Goal: Task Accomplishment & Management: Use online tool/utility

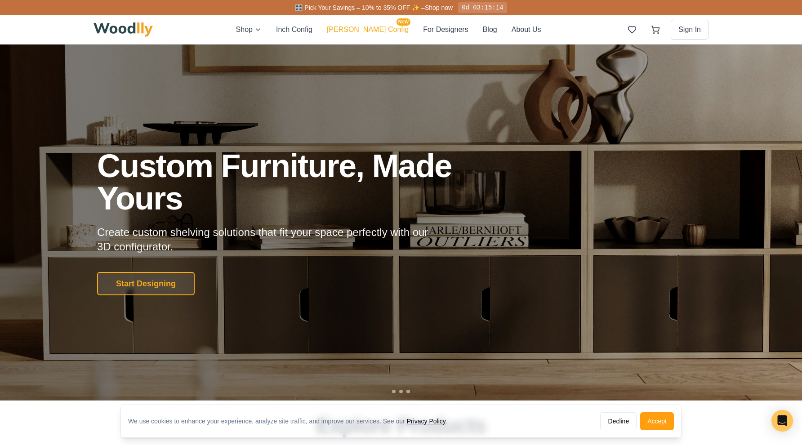
click at [362, 31] on button "[PERSON_NAME] Config NEW" at bounding box center [368, 30] width 82 height 12
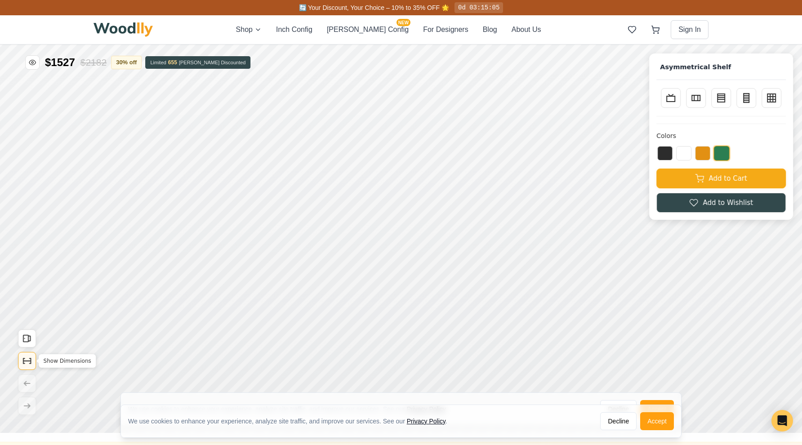
click at [28, 363] on icon "Show Dimensions" at bounding box center [27, 361] width 10 height 10
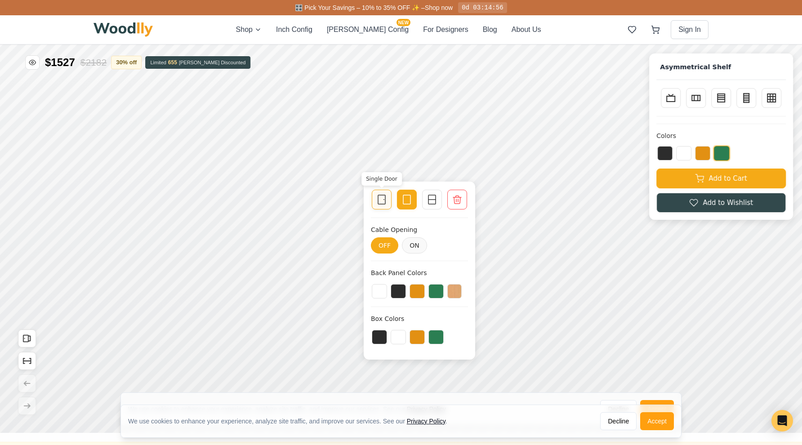
click at [386, 205] on div at bounding box center [382, 199] width 13 height 13
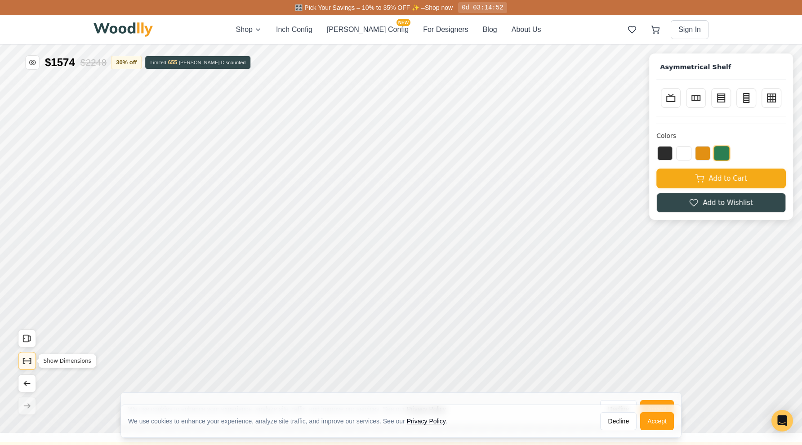
click at [25, 362] on icon "Show Dimensions" at bounding box center [27, 361] width 10 height 10
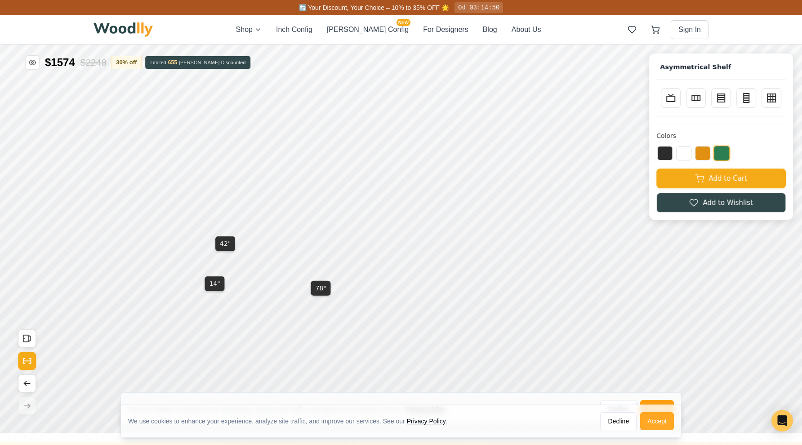
click at [669, 424] on button "Accept" at bounding box center [657, 421] width 34 height 18
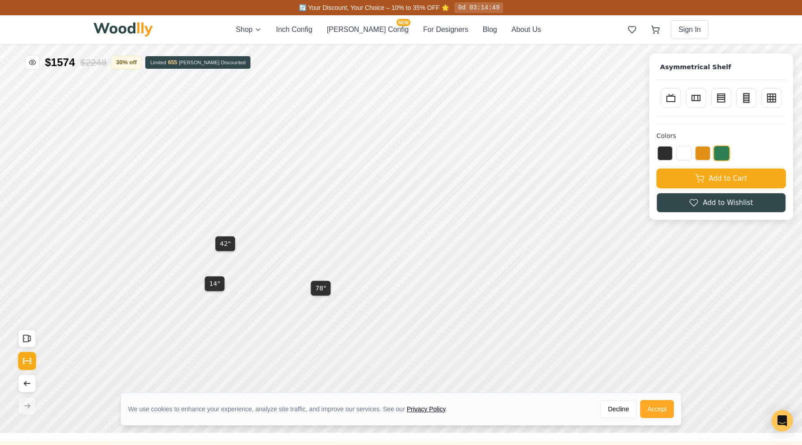
click at [659, 411] on button "Accept" at bounding box center [657, 409] width 34 height 18
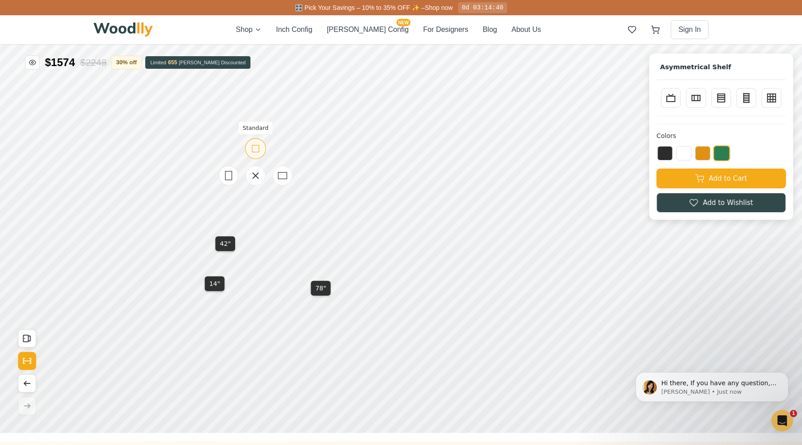
click at [259, 148] on rect at bounding box center [255, 148] width 7 height 7
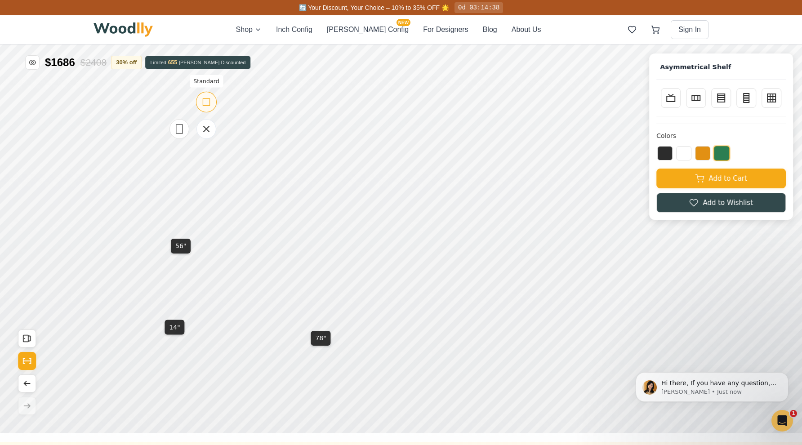
click at [206, 101] on icon at bounding box center [206, 101] width 11 height 11
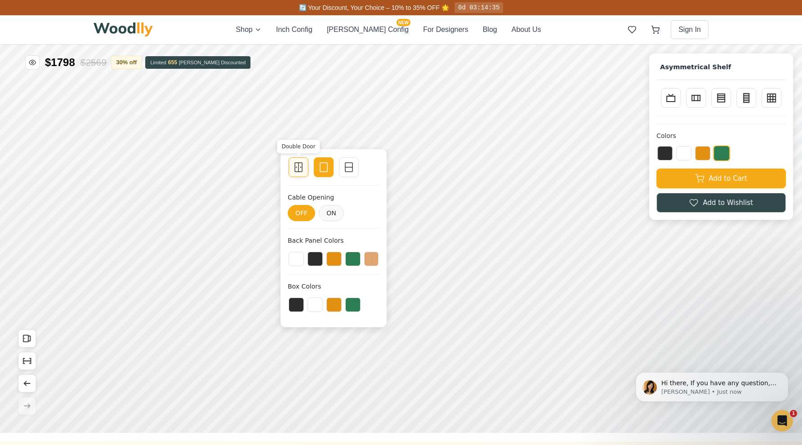
click at [296, 169] on icon at bounding box center [298, 167] width 11 height 11
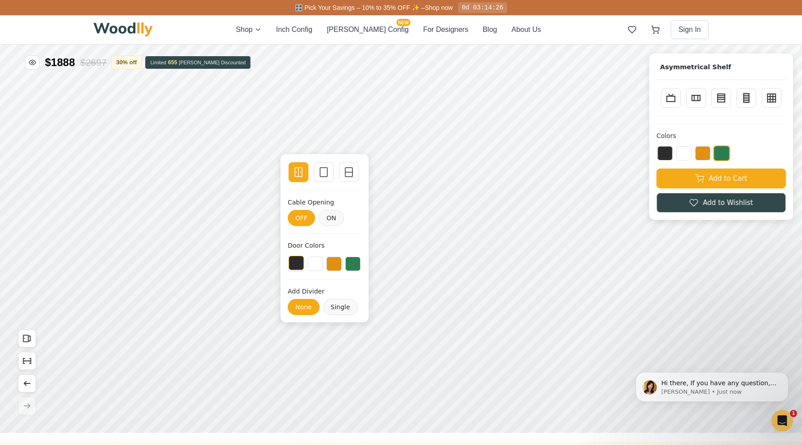
click at [299, 267] on button at bounding box center [296, 263] width 15 height 14
click at [321, 264] on button at bounding box center [315, 263] width 15 height 14
click at [329, 265] on button at bounding box center [334, 263] width 15 height 14
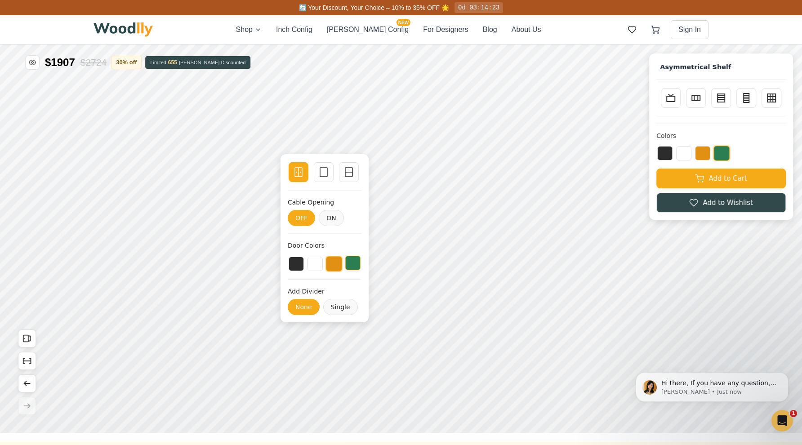
click at [350, 265] on button at bounding box center [352, 263] width 15 height 14
click at [299, 264] on button at bounding box center [296, 263] width 15 height 14
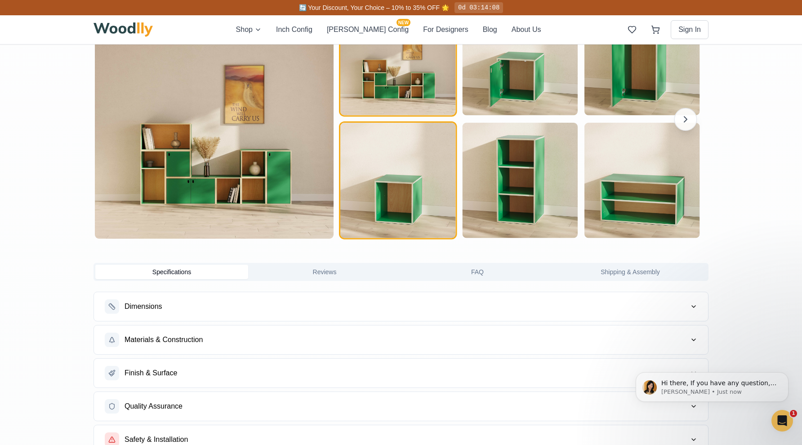
scroll to position [895, 0]
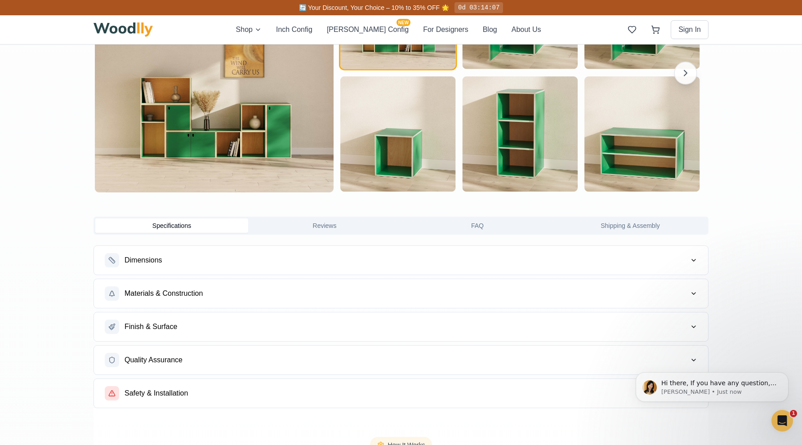
click at [345, 272] on button "Dimensions" at bounding box center [401, 260] width 614 height 29
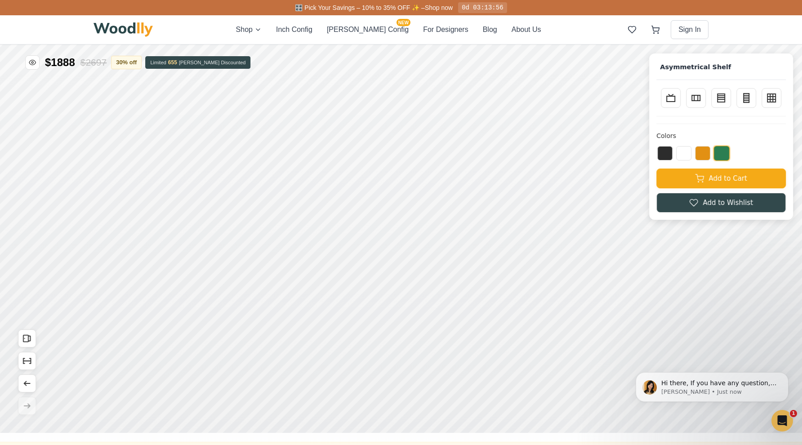
scroll to position [0, 0]
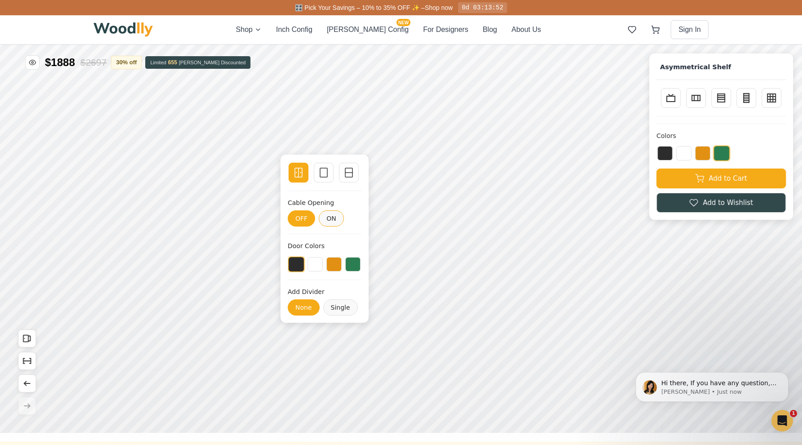
click at [335, 216] on button "ON" at bounding box center [331, 218] width 25 height 16
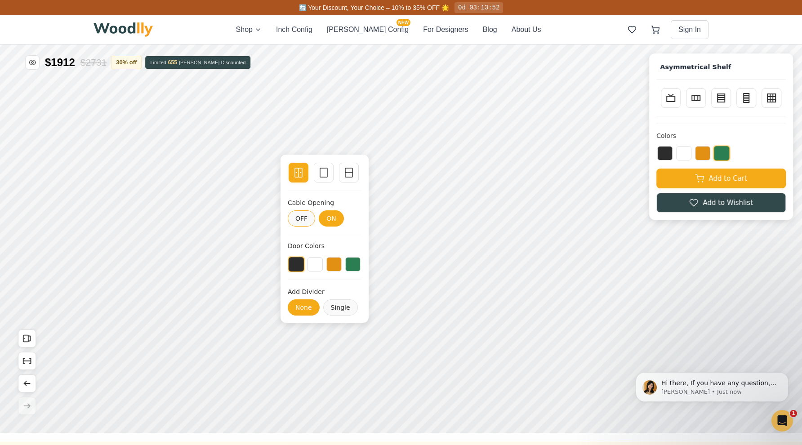
click at [309, 221] on button "OFF" at bounding box center [301, 218] width 27 height 16
click at [331, 216] on button "ON" at bounding box center [331, 218] width 25 height 16
click at [303, 222] on button "OFF" at bounding box center [301, 218] width 27 height 16
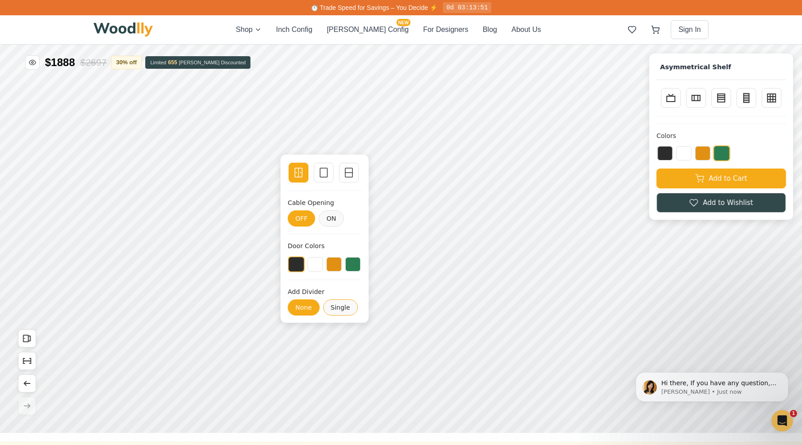
click at [337, 308] on button "Single" at bounding box center [340, 308] width 35 height 16
click at [305, 309] on button "None" at bounding box center [304, 308] width 32 height 16
click at [323, 172] on icon at bounding box center [323, 172] width 11 height 11
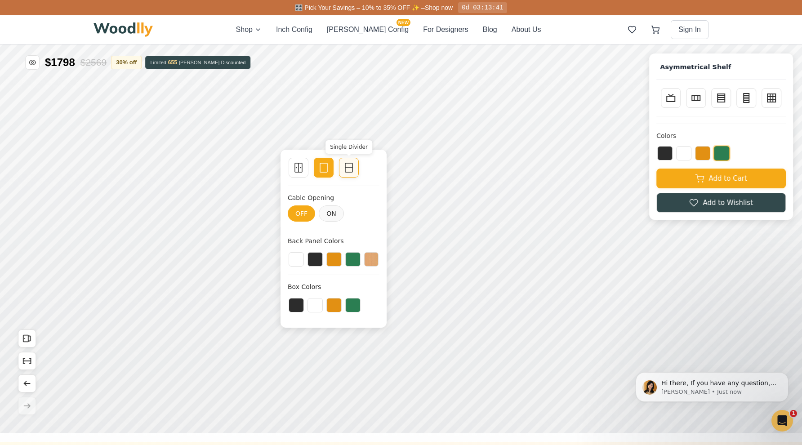
click at [356, 174] on div "Single Divider" at bounding box center [349, 168] width 20 height 20
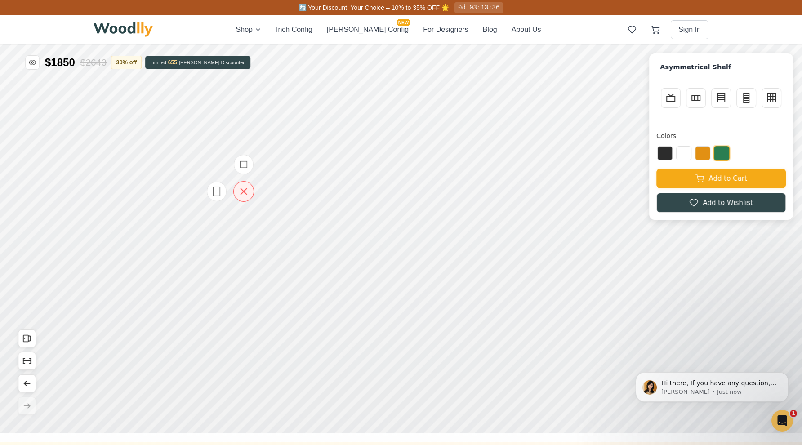
click at [242, 194] on icon at bounding box center [244, 192] width 6 height 6
click at [208, 106] on icon at bounding box center [211, 109] width 11 height 11
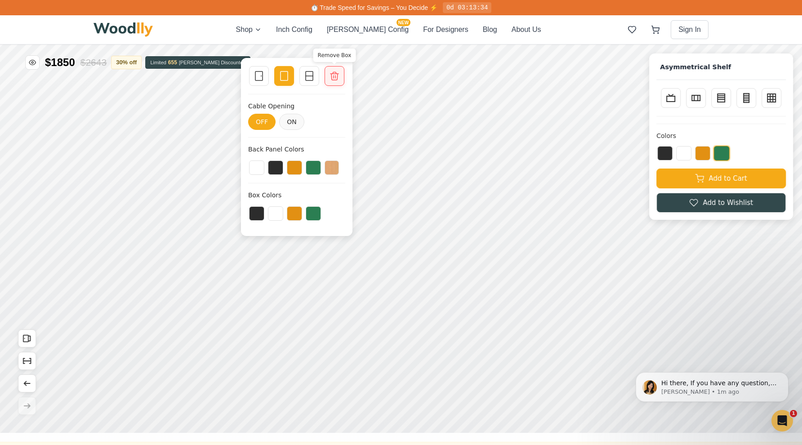
click at [339, 74] on icon at bounding box center [334, 76] width 11 height 11
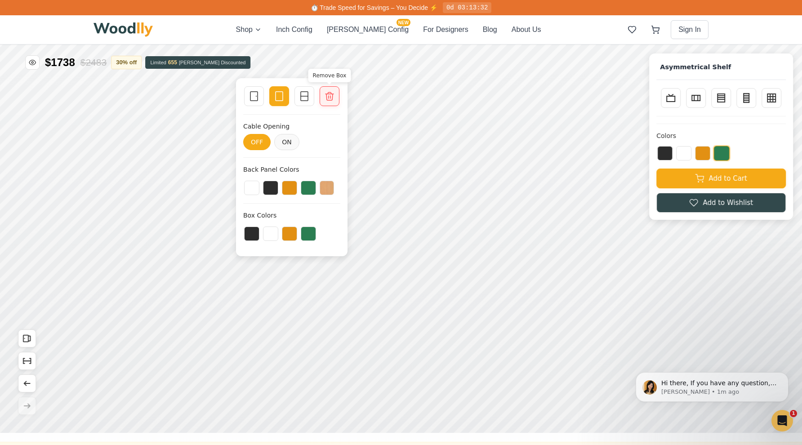
click at [326, 94] on icon at bounding box center [330, 97] width 8 height 8
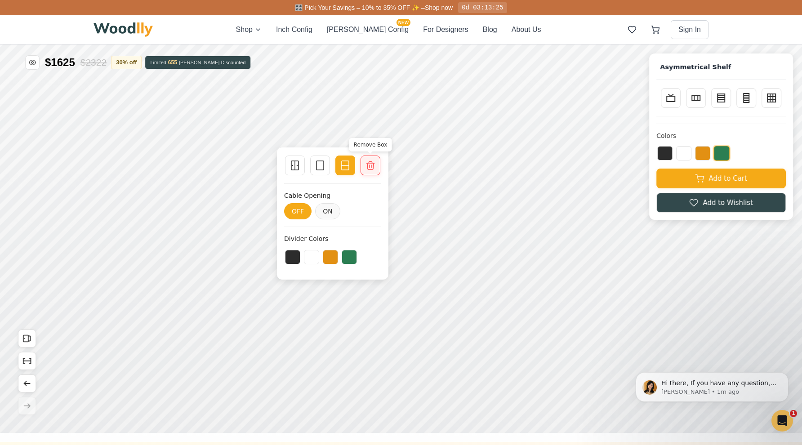
click at [372, 160] on div at bounding box center [370, 165] width 13 height 13
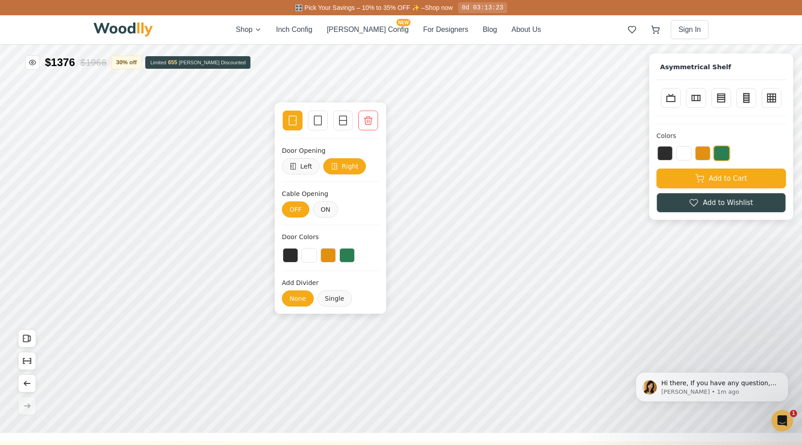
click at [367, 131] on div "Single Door Empty Space Single Divider Remove Box" at bounding box center [330, 121] width 97 height 22
click at [368, 121] on icon at bounding box center [368, 120] width 11 height 11
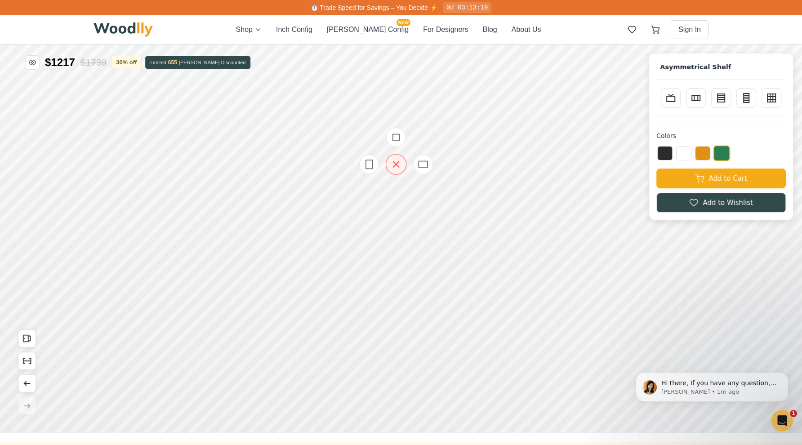
click at [398, 165] on icon at bounding box center [395, 164] width 11 height 11
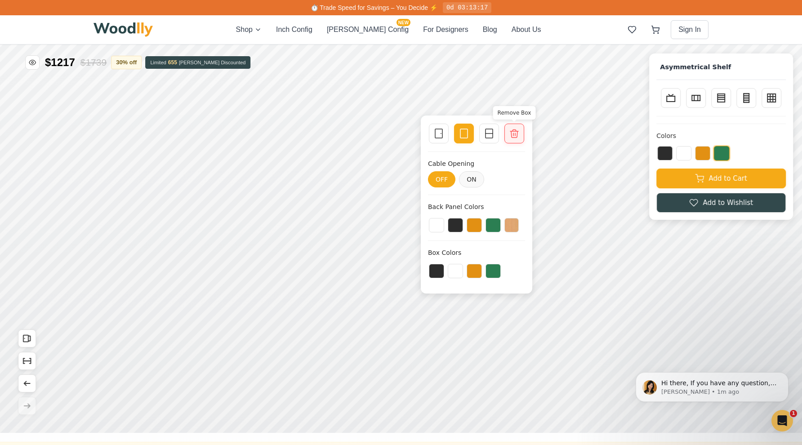
click at [512, 137] on icon at bounding box center [514, 133] width 11 height 11
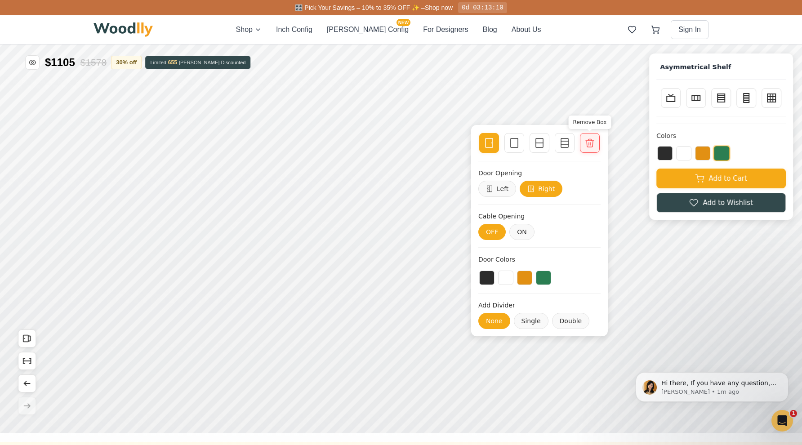
click at [595, 144] on icon at bounding box center [590, 143] width 11 height 11
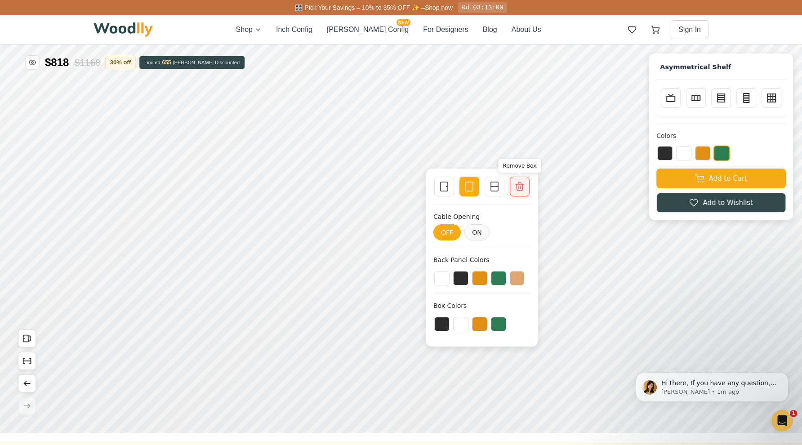
click at [526, 186] on div at bounding box center [520, 186] width 13 height 13
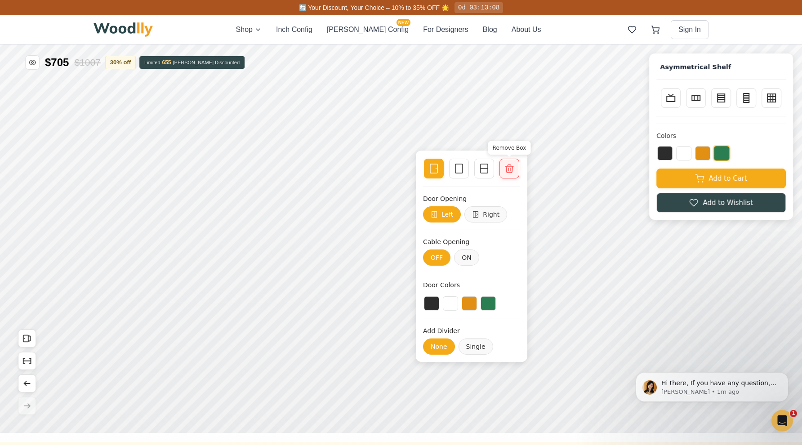
click at [511, 168] on icon at bounding box center [509, 168] width 11 height 11
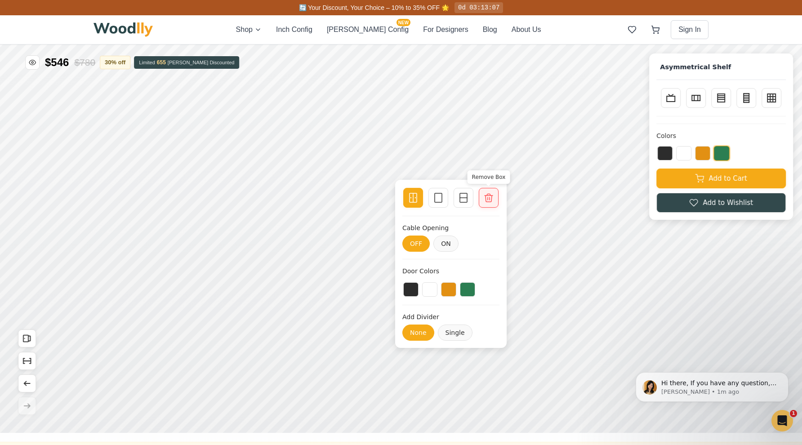
click at [495, 199] on div at bounding box center [489, 198] width 13 height 13
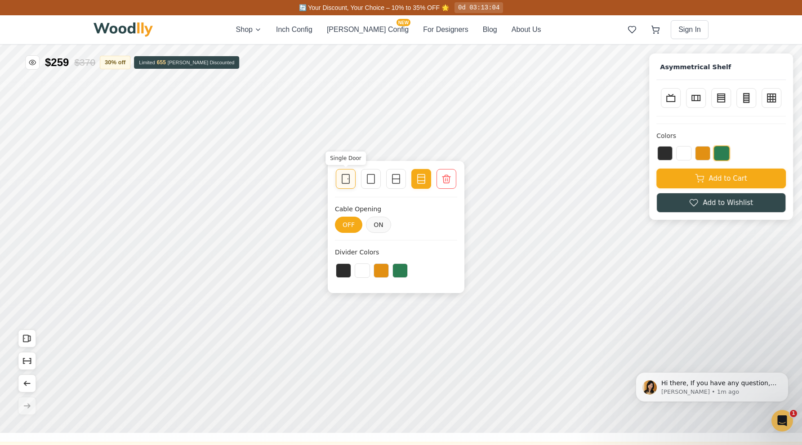
click at [346, 180] on icon at bounding box center [345, 179] width 11 height 11
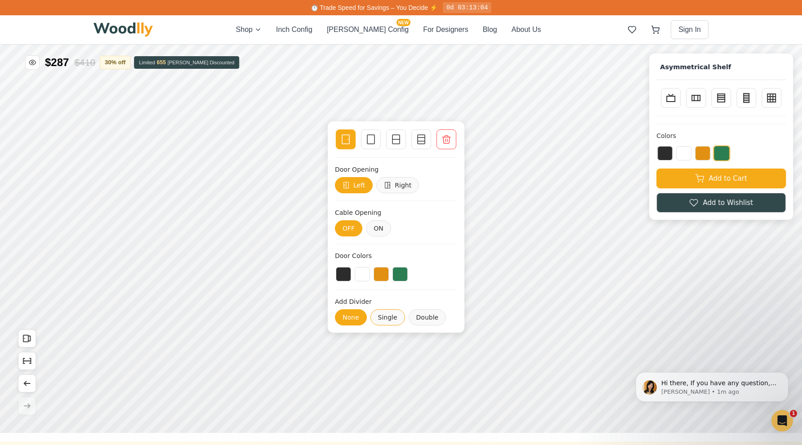
click at [385, 325] on button "Single" at bounding box center [387, 317] width 35 height 16
click at [423, 321] on button "Double" at bounding box center [427, 317] width 38 height 16
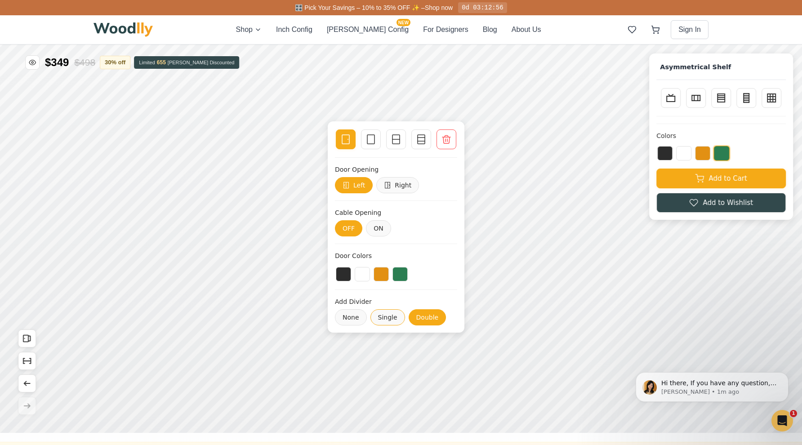
click at [393, 323] on button "Single" at bounding box center [387, 317] width 35 height 16
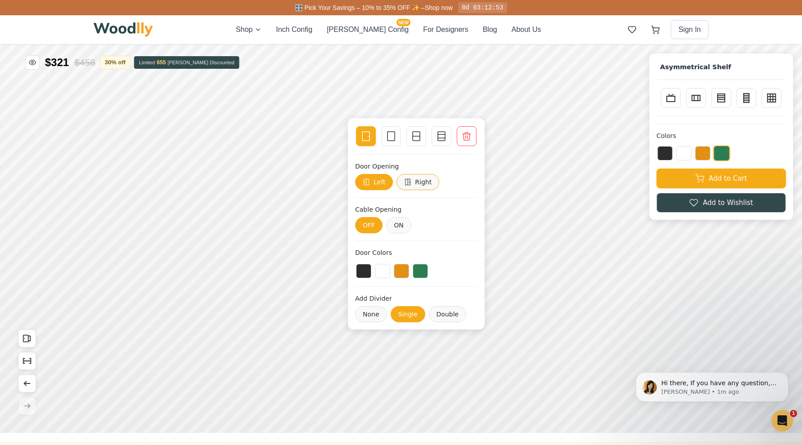
click at [422, 181] on button "Right" at bounding box center [418, 182] width 43 height 16
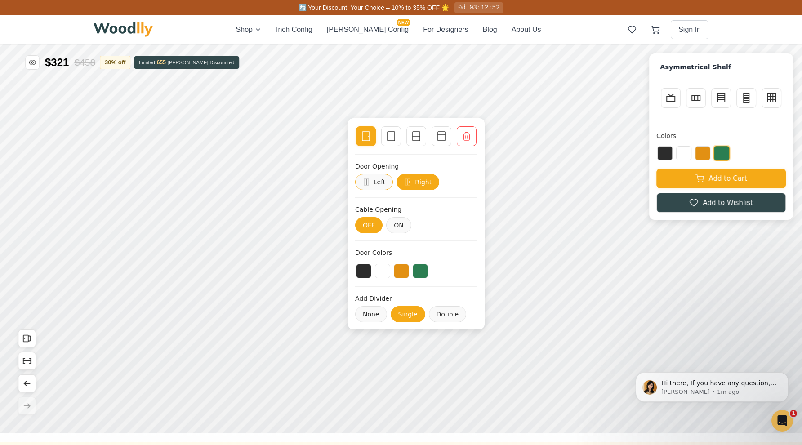
click at [371, 187] on button "Left" at bounding box center [374, 182] width 38 height 16
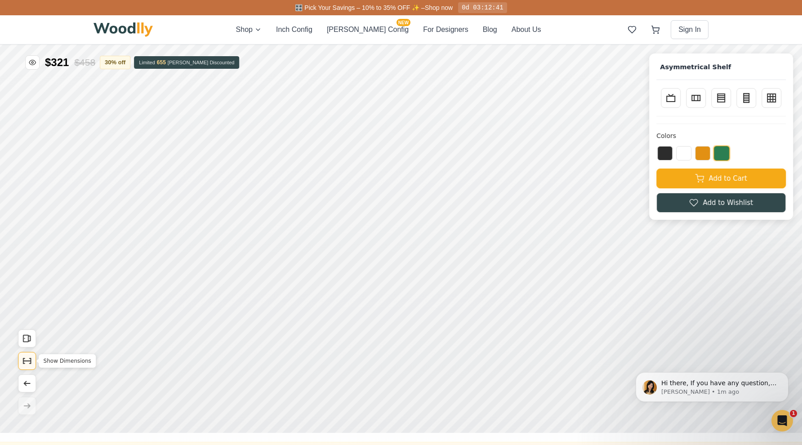
click at [29, 358] on icon "Show Dimensions" at bounding box center [27, 361] width 10 height 10
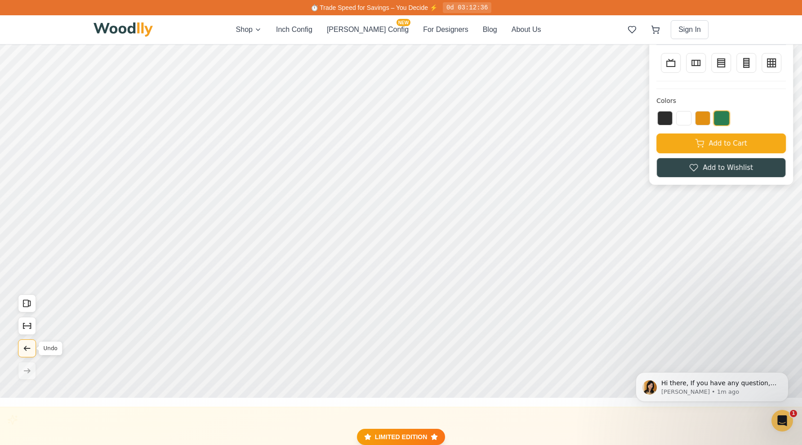
scroll to position [5, 0]
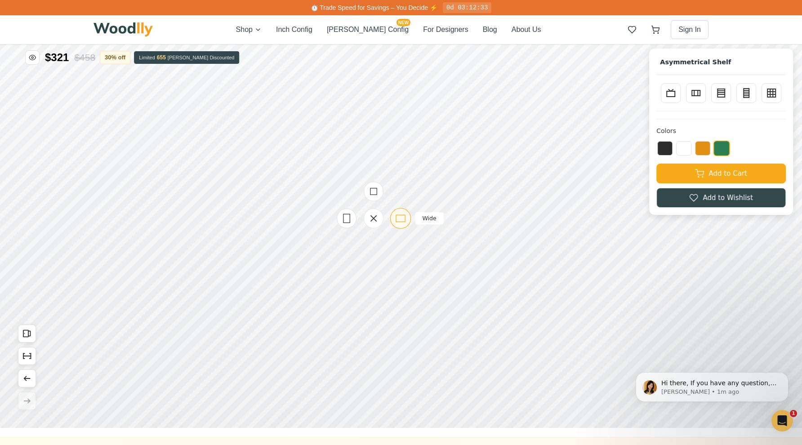
click at [402, 218] on icon at bounding box center [400, 218] width 11 height 11
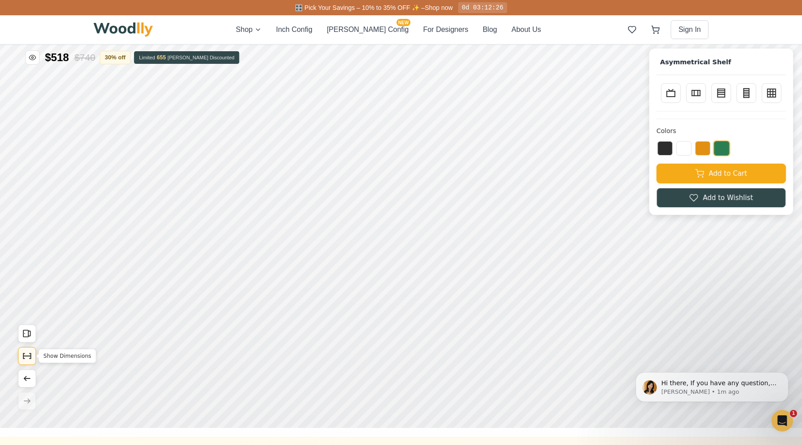
click at [22, 355] on icon "Show Dimensions" at bounding box center [27, 356] width 10 height 10
click at [289, 178] on div at bounding box center [260, 146] width 90 height 90
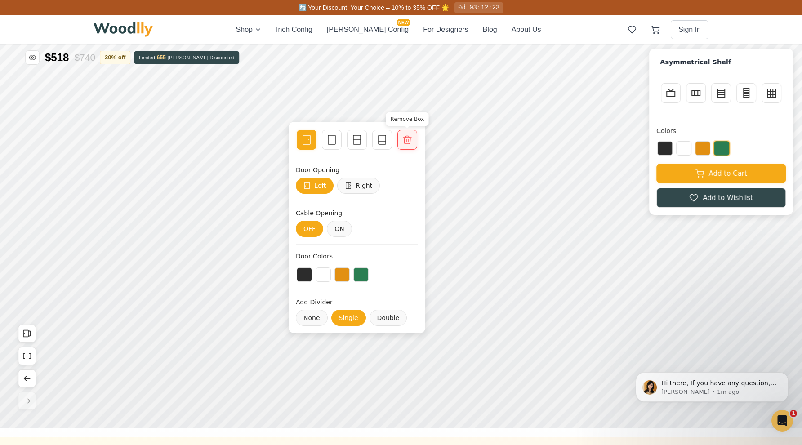
click at [411, 139] on icon at bounding box center [407, 139] width 11 height 11
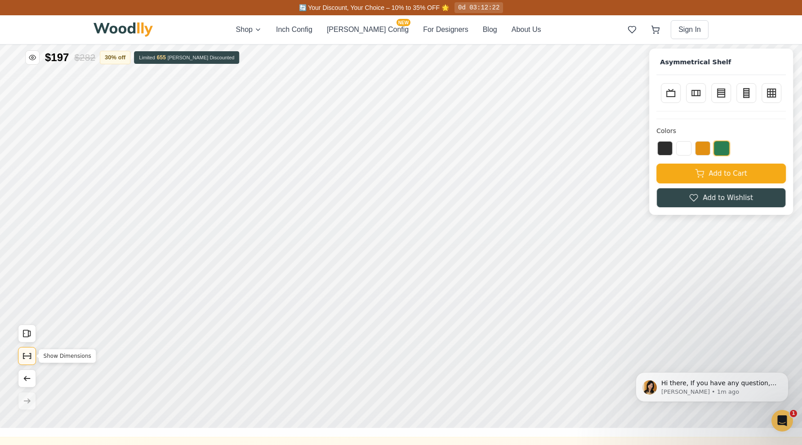
click at [24, 355] on icon "Show Dimensions" at bounding box center [27, 356] width 10 height 10
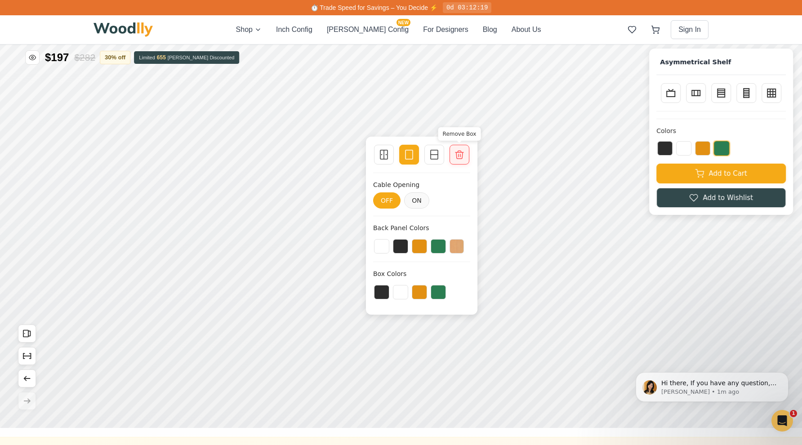
click at [460, 156] on icon at bounding box center [460, 155] width 8 height 8
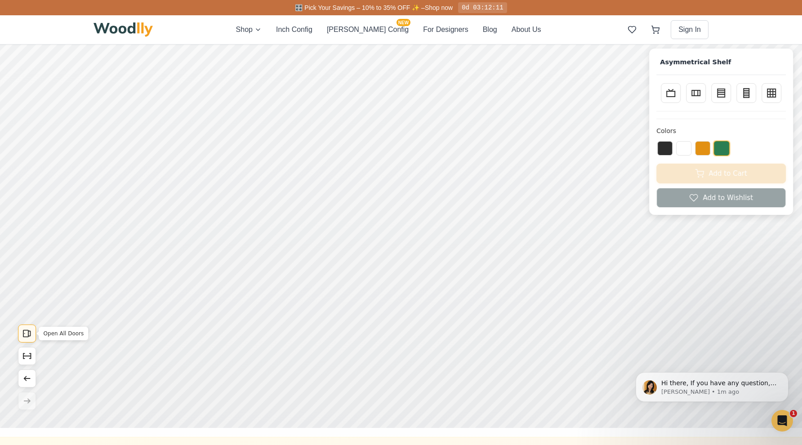
click at [26, 332] on icon "Open All Doors" at bounding box center [27, 334] width 10 height 10
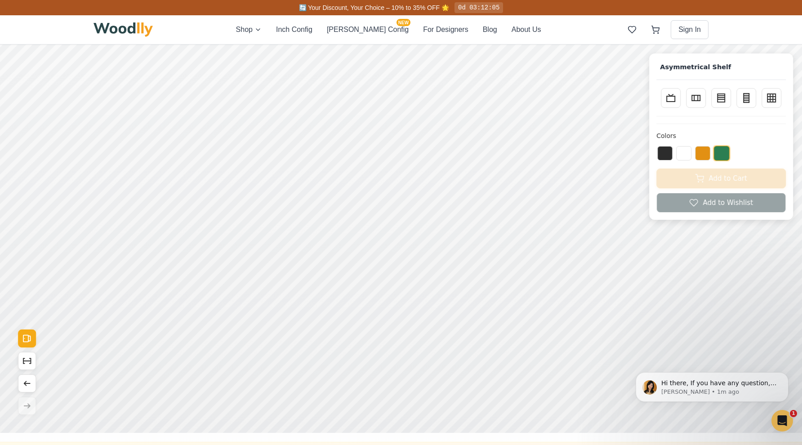
scroll to position [0, 0]
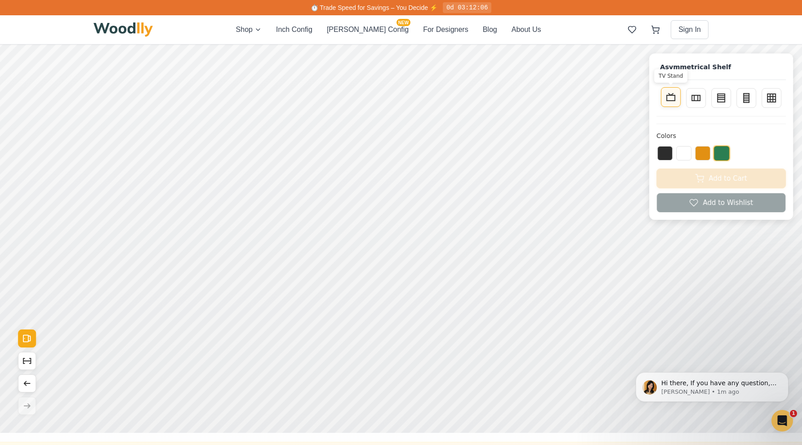
click at [667, 101] on icon at bounding box center [671, 97] width 11 height 11
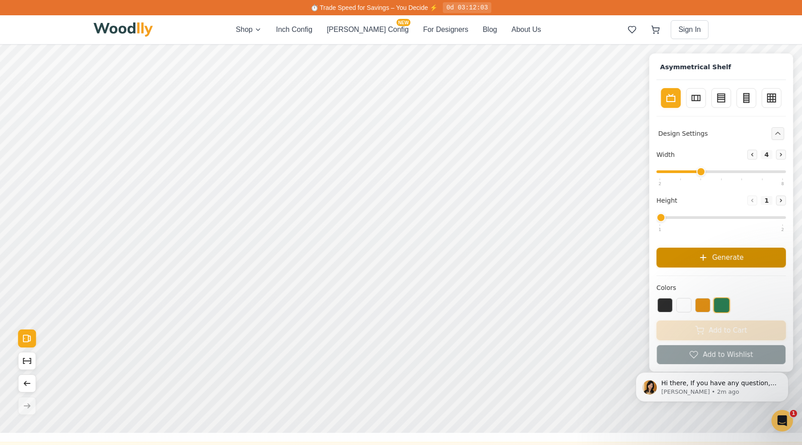
click at [693, 255] on button "Generate" at bounding box center [722, 258] width 130 height 20
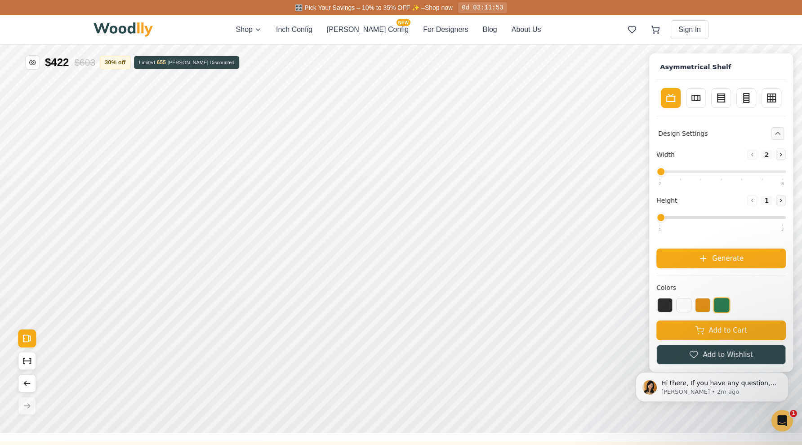
drag, startPoint x: 700, startPoint y: 170, endPoint x: 658, endPoint y: 170, distance: 41.8
click at [658, 170] on input "range" at bounding box center [722, 171] width 130 height 3
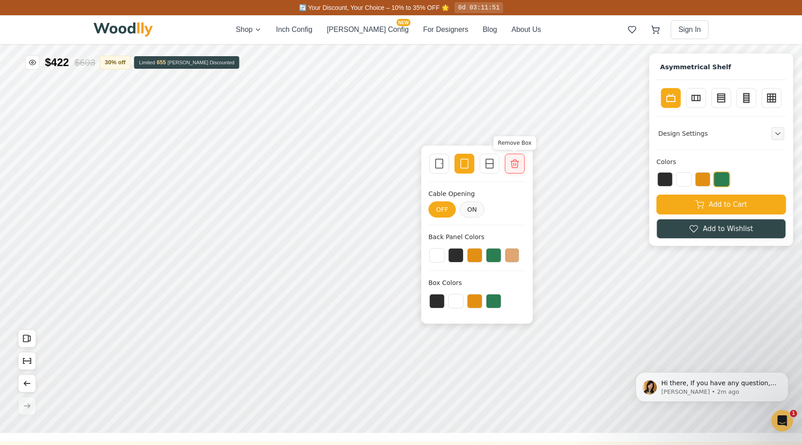
click at [512, 163] on icon at bounding box center [515, 164] width 8 height 8
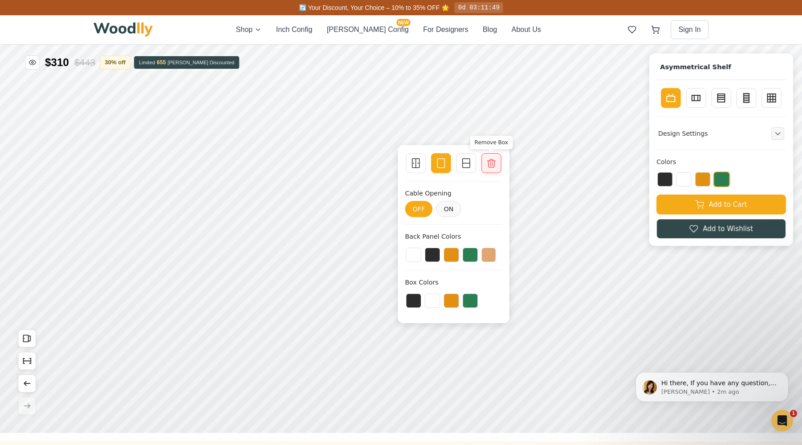
click at [490, 162] on icon at bounding box center [491, 163] width 11 height 11
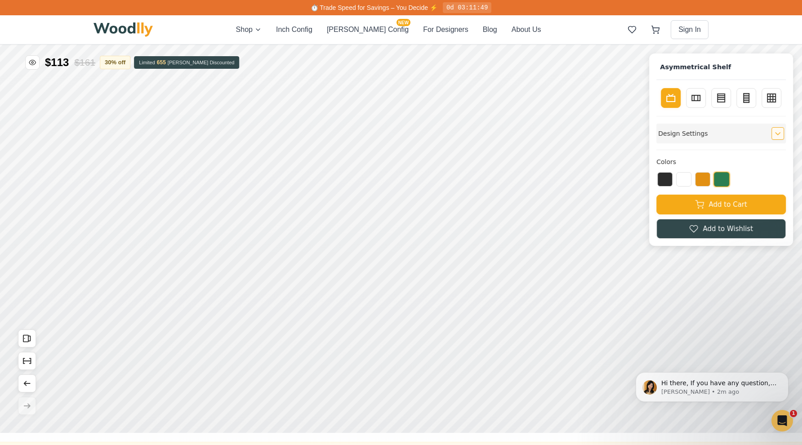
click at [778, 131] on icon "Expand controls" at bounding box center [778, 133] width 6 height 6
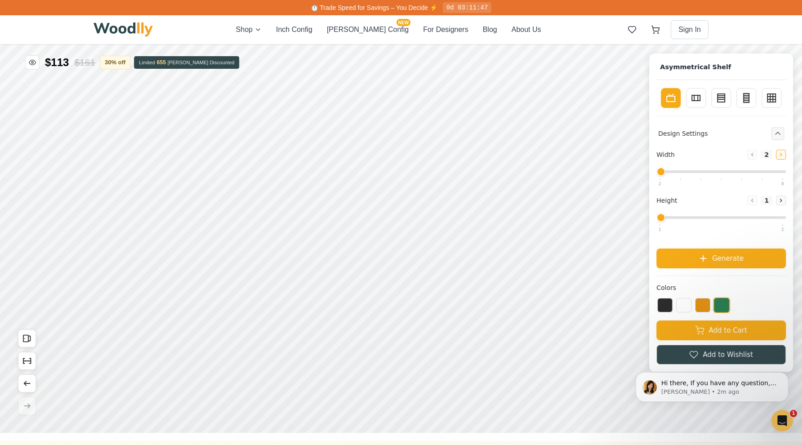
click at [777, 152] on button "Increase" at bounding box center [781, 155] width 10 height 10
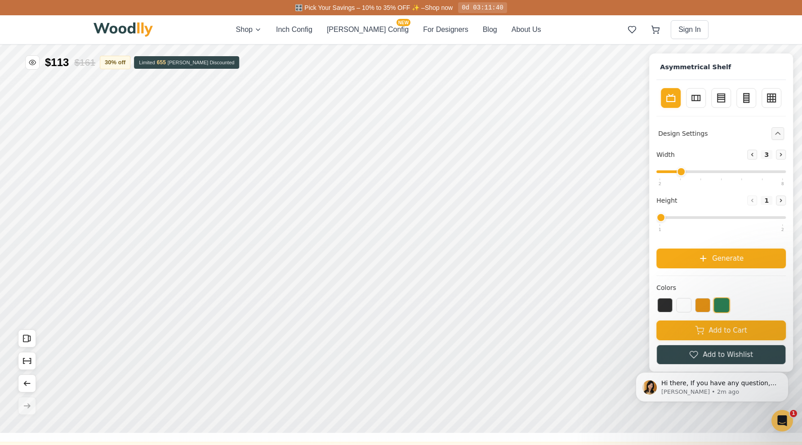
click at [787, 154] on div "Asymmetrical Shelf TV Stand Sideboard Bookcase Tall Bookcase Wall Storage Desig…" at bounding box center [721, 213] width 144 height 318
click at [784, 154] on button "Increase" at bounding box center [781, 155] width 10 height 10
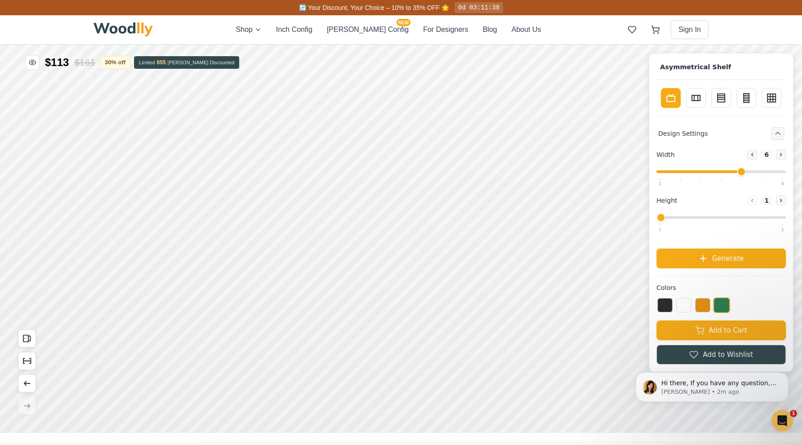
drag, startPoint x: 659, startPoint y: 222, endPoint x: 707, endPoint y: 164, distance: 75.7
click at [711, 161] on div "Width Decrease 6 Increase Height Decrease 1 Increase Generate" at bounding box center [722, 209] width 130 height 119
click at [706, 164] on div "Width Decrease 6 Increase" at bounding box center [722, 165] width 130 height 31
click at [679, 174] on div "Width Decrease 6 Increase" at bounding box center [722, 165] width 130 height 31
type input "3"
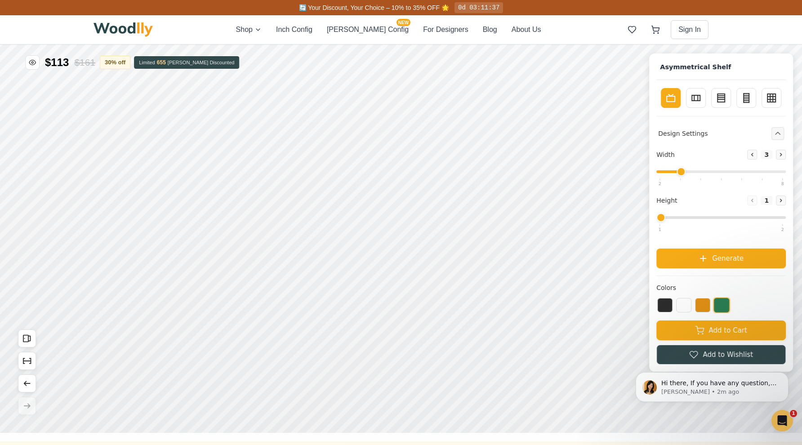
click at [684, 171] on input "range" at bounding box center [722, 171] width 130 height 3
click at [695, 266] on button "Generate" at bounding box center [722, 258] width 130 height 20
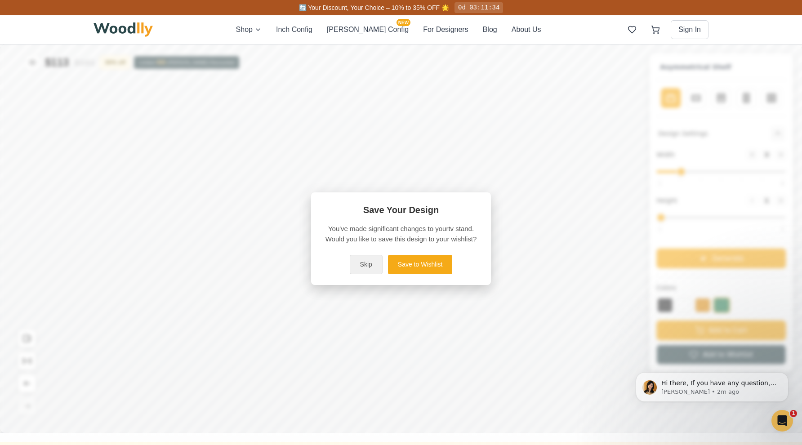
click at [376, 263] on button "Skip" at bounding box center [366, 264] width 33 height 19
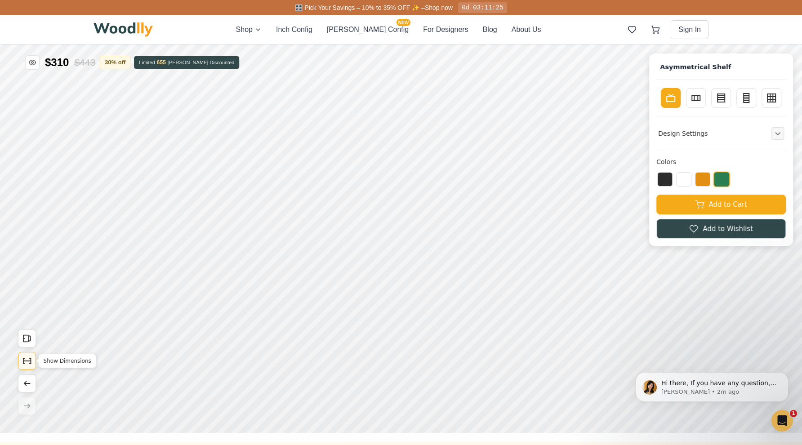
click at [28, 358] on icon "Show Dimensions" at bounding box center [27, 361] width 10 height 10
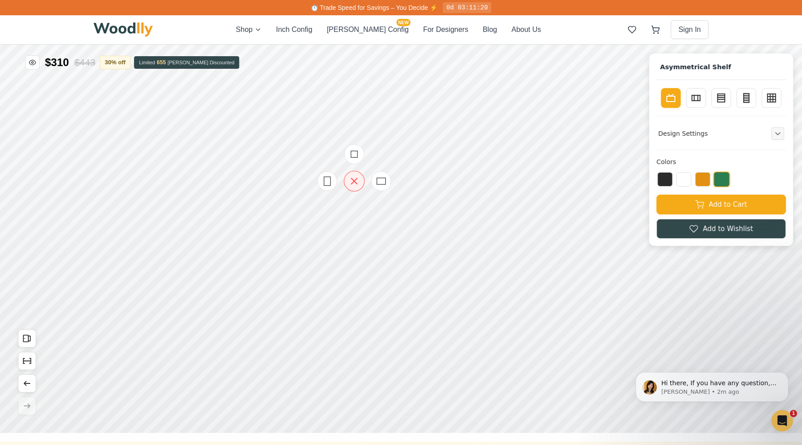
click at [355, 184] on icon at bounding box center [354, 180] width 11 height 11
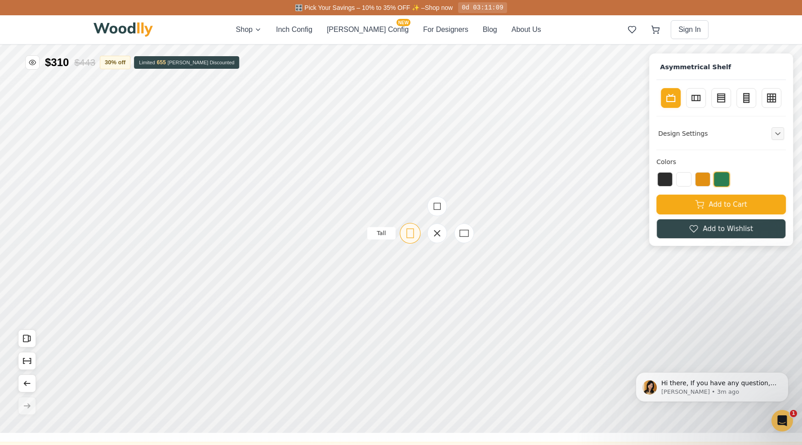
click at [410, 232] on icon at bounding box center [410, 233] width 11 height 11
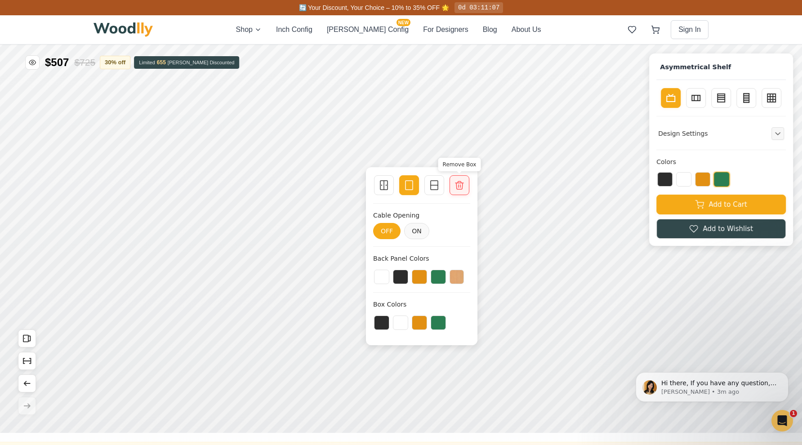
click at [462, 181] on icon at bounding box center [459, 185] width 11 height 11
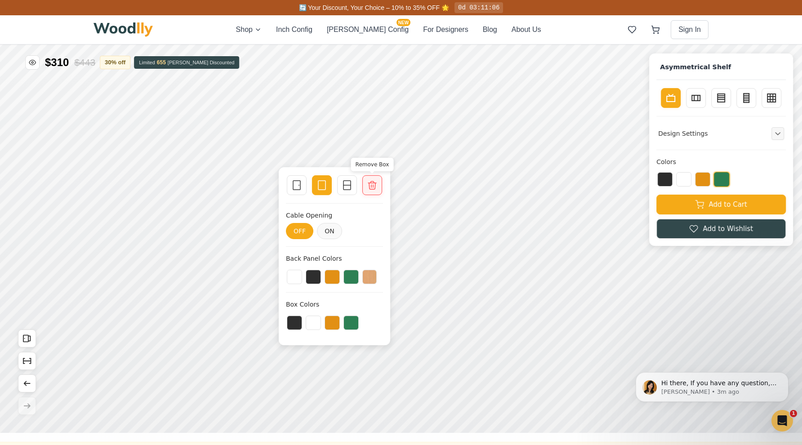
click at [377, 182] on icon at bounding box center [372, 185] width 11 height 11
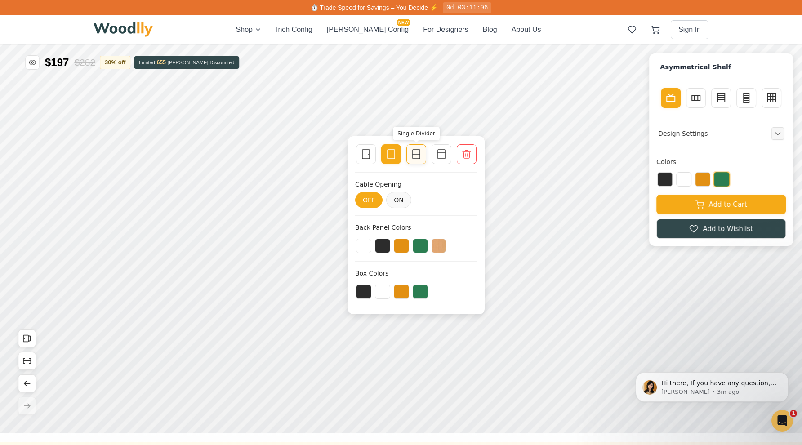
click at [420, 159] on icon at bounding box center [416, 154] width 11 height 11
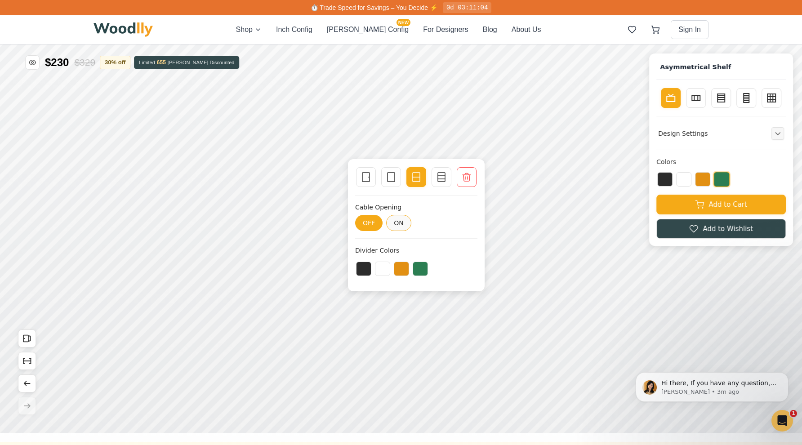
click at [404, 225] on button "ON" at bounding box center [398, 223] width 25 height 16
click at [371, 225] on button "OFF" at bounding box center [368, 223] width 27 height 16
click at [363, 180] on icon at bounding box center [366, 177] width 11 height 11
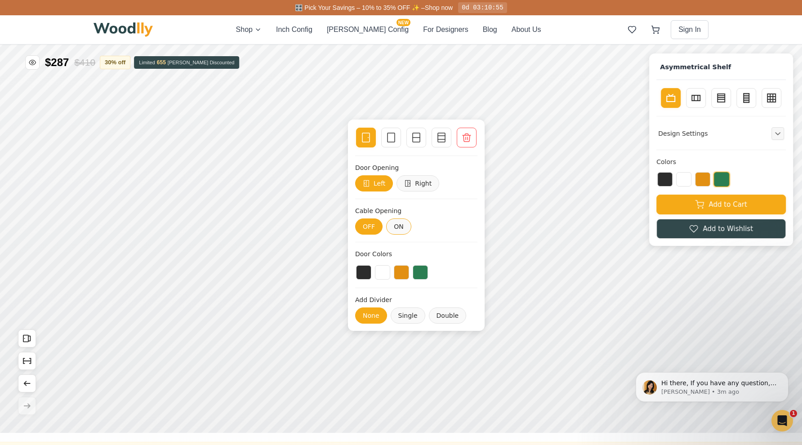
click at [398, 222] on button "ON" at bounding box center [398, 227] width 25 height 16
click at [412, 143] on icon at bounding box center [416, 137] width 11 height 11
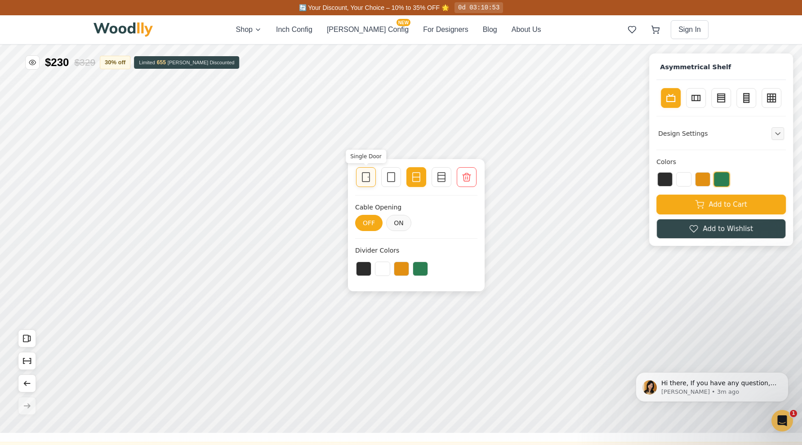
click at [371, 174] on icon at bounding box center [366, 177] width 11 height 11
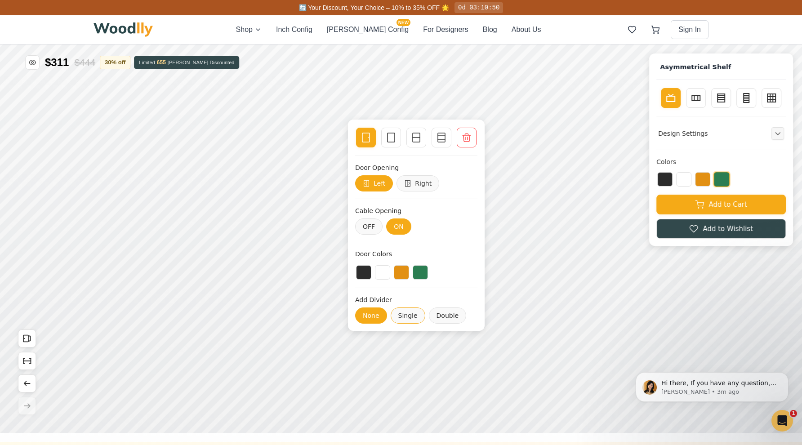
click at [415, 317] on button "Single" at bounding box center [407, 316] width 35 height 16
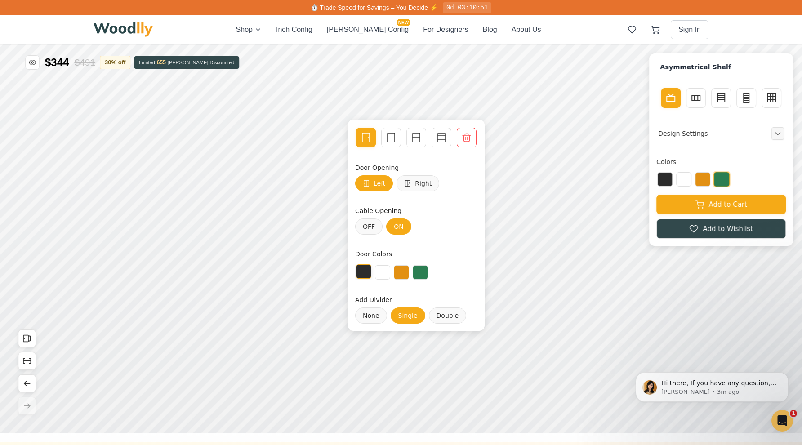
click at [368, 273] on button at bounding box center [363, 271] width 15 height 14
click at [382, 274] on button at bounding box center [382, 271] width 15 height 14
click at [365, 276] on button at bounding box center [363, 271] width 15 height 14
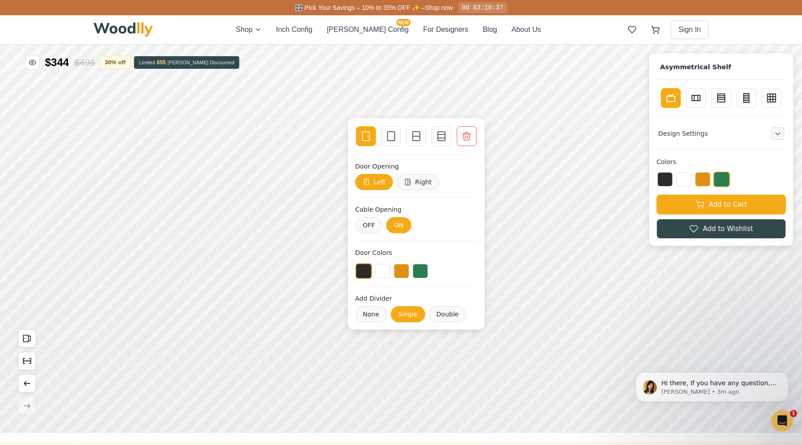
click at [391, 273] on div at bounding box center [416, 271] width 122 height 16
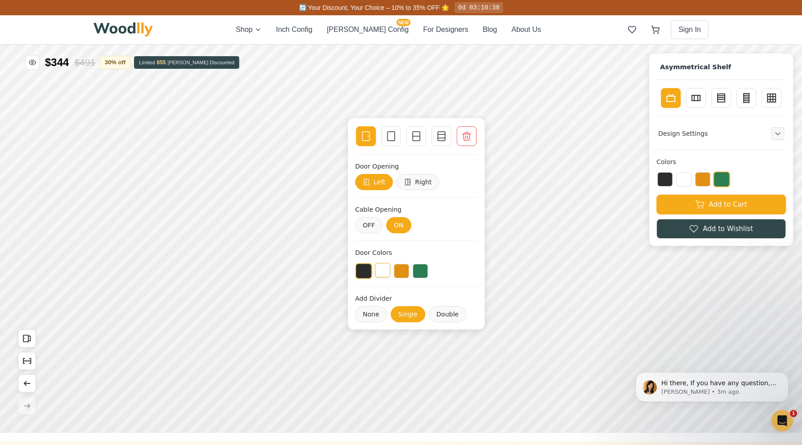
click at [386, 273] on button at bounding box center [382, 270] width 15 height 14
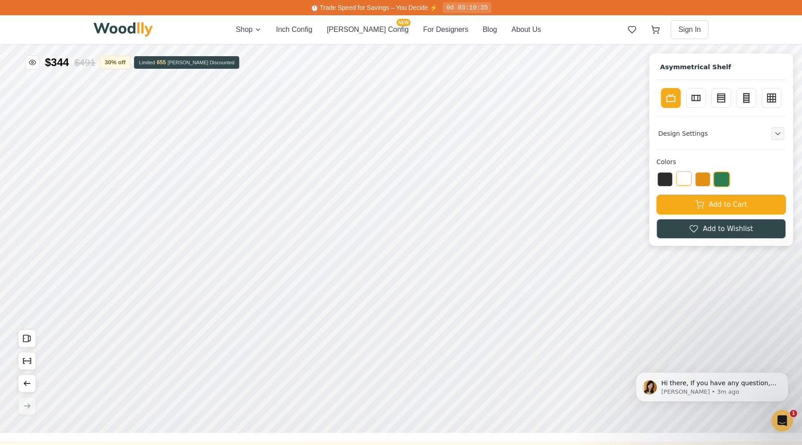
click at [680, 181] on button at bounding box center [683, 178] width 15 height 14
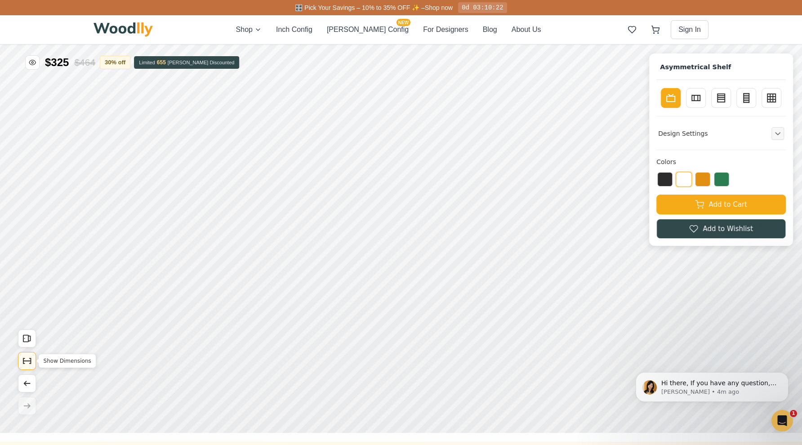
click at [28, 360] on icon "Show Dimensions" at bounding box center [27, 361] width 10 height 10
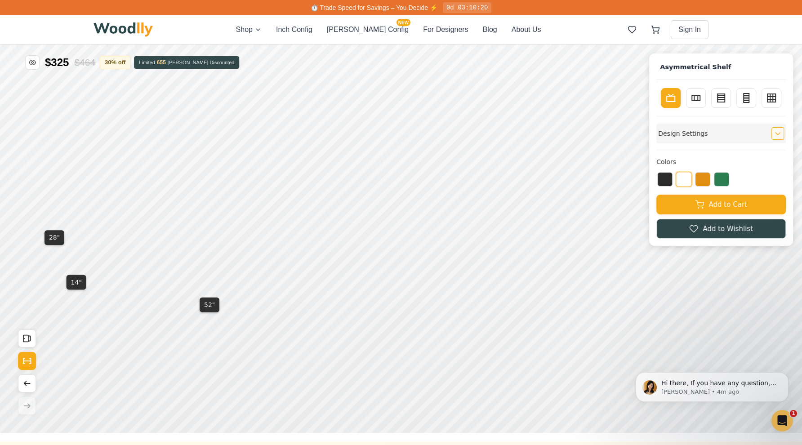
click at [781, 135] on icon "Expand controls" at bounding box center [778, 133] width 6 height 6
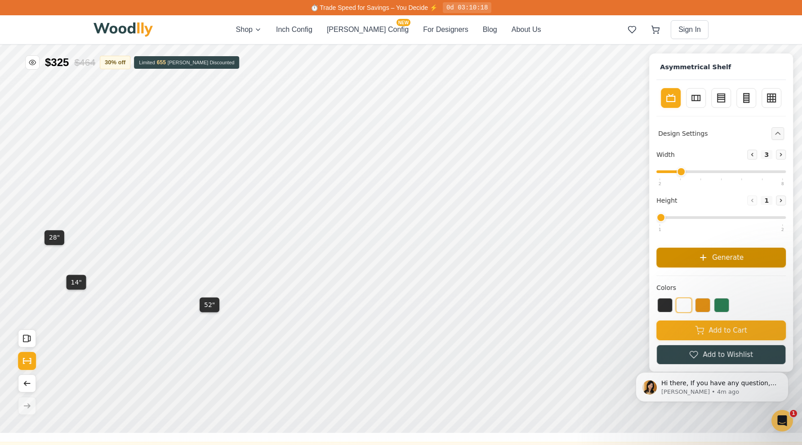
click at [715, 262] on span "Generate" at bounding box center [727, 257] width 31 height 10
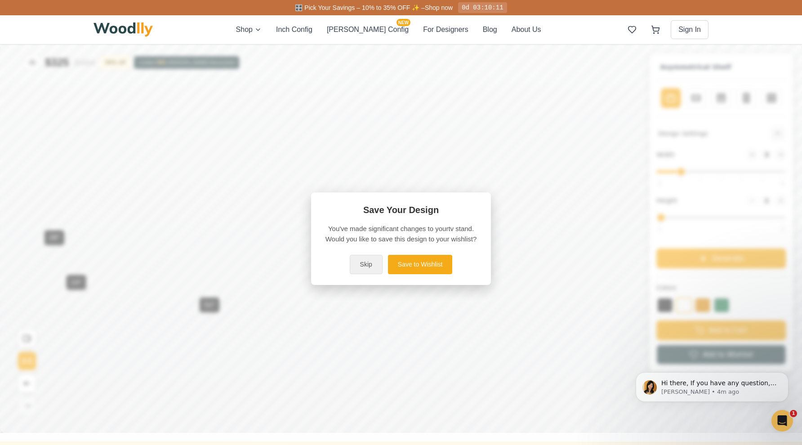
click at [363, 266] on button "Skip" at bounding box center [366, 264] width 33 height 19
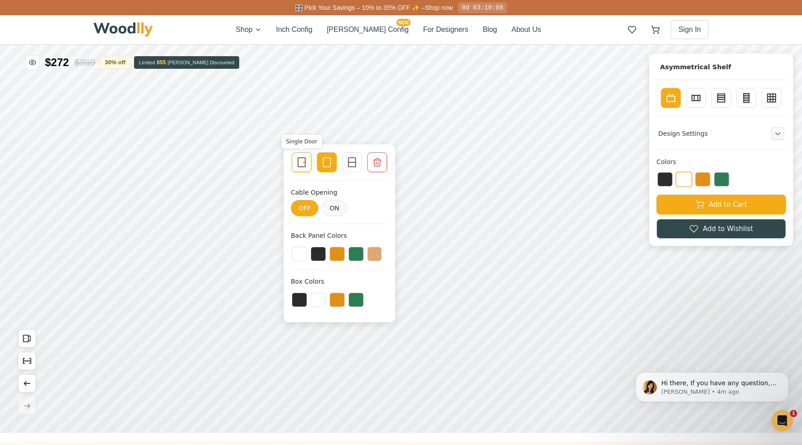
click at [304, 165] on icon at bounding box center [301, 162] width 11 height 11
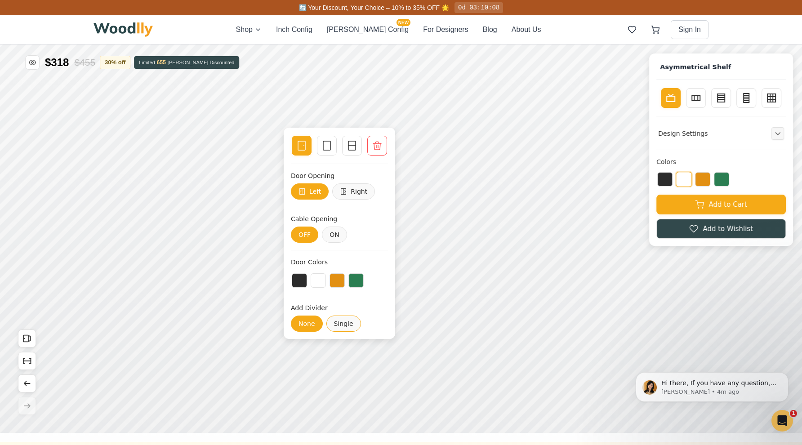
click at [340, 328] on button "Single" at bounding box center [344, 324] width 35 height 16
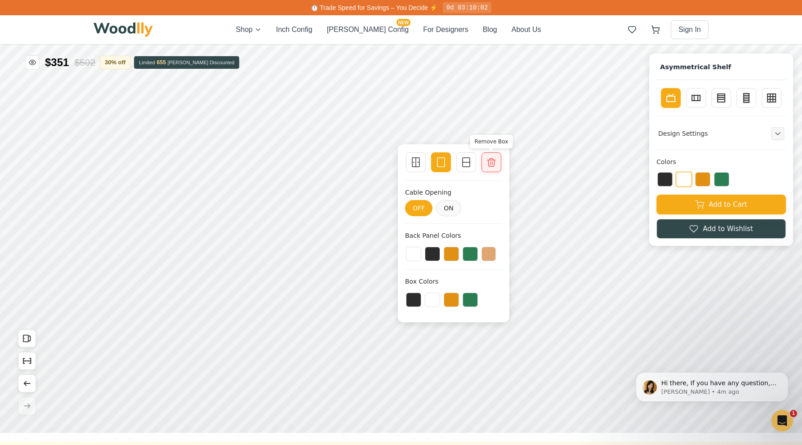
click at [496, 159] on icon at bounding box center [491, 162] width 11 height 11
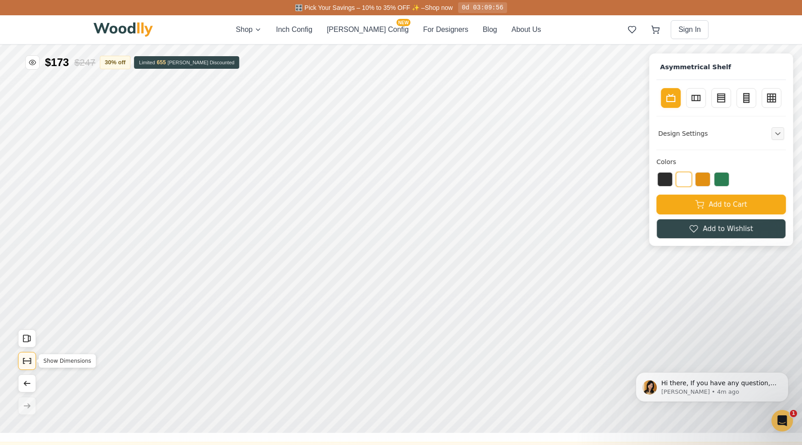
click at [29, 360] on icon "Show Dimensions" at bounding box center [27, 361] width 10 height 10
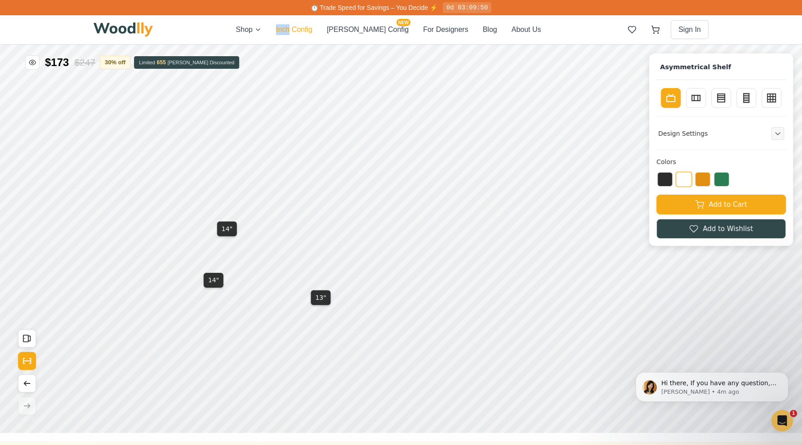
click at [313, 29] on button "Inch Config" at bounding box center [294, 29] width 36 height 11
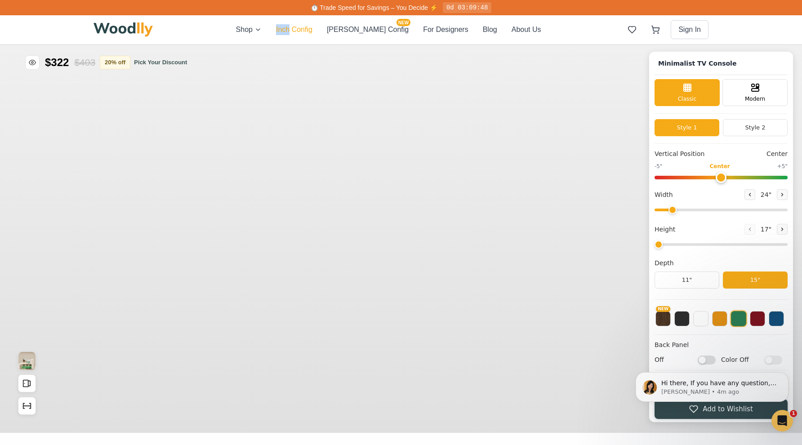
type input "63"
type input "2"
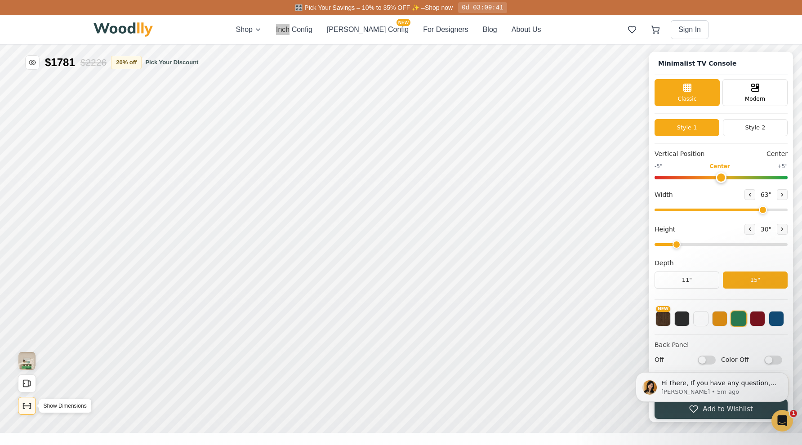
click at [33, 406] on button "Show Dimensions" at bounding box center [27, 406] width 18 height 18
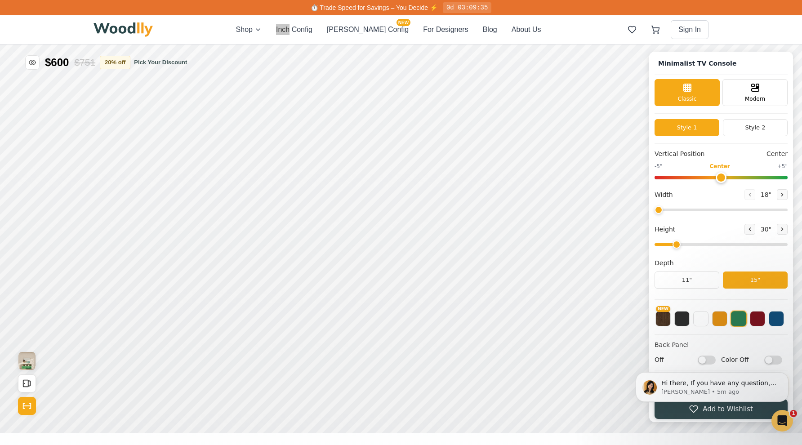
drag, startPoint x: 763, startPoint y: 211, endPoint x: 639, endPoint y: 211, distance: 124.6
type input "18"
click at [639, 45] on div "Minimalist TV Console Classic Modern Style 1 Style 2 Vertical Position Center -…" at bounding box center [401, 45] width 802 height 0
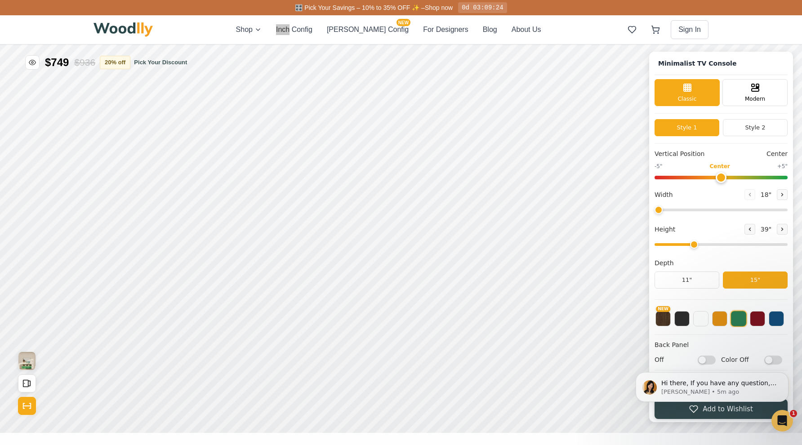
drag, startPoint x: 675, startPoint y: 243, endPoint x: 689, endPoint y: 242, distance: 13.1
click at [689, 243] on input "range" at bounding box center [721, 244] width 133 height 3
drag, startPoint x: 693, startPoint y: 243, endPoint x: 653, endPoint y: 237, distance: 39.6
type input "1"
click at [653, 237] on div "Minimalist TV Console Classic Modern Style 1 Style 2 Vertical Position Center -…" at bounding box center [721, 237] width 144 height 371
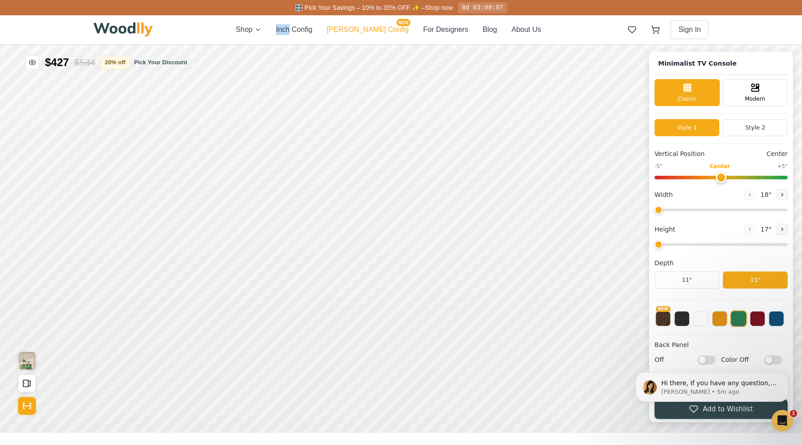
click at [353, 26] on button "[PERSON_NAME] Config NEW" at bounding box center [368, 29] width 82 height 11
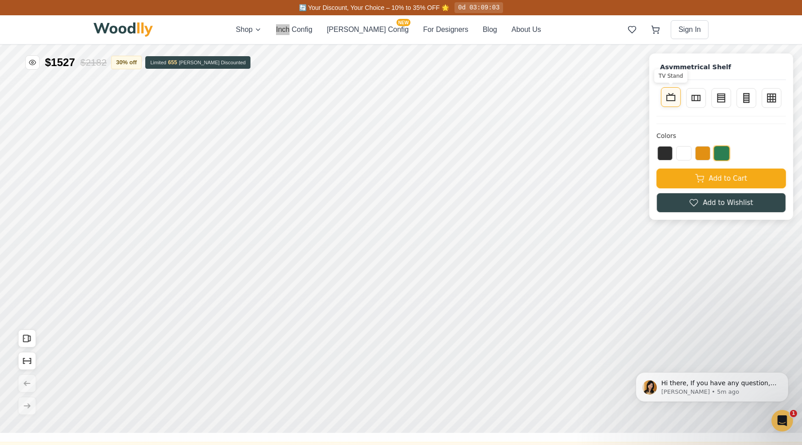
click at [674, 100] on rect at bounding box center [671, 97] width 8 height 5
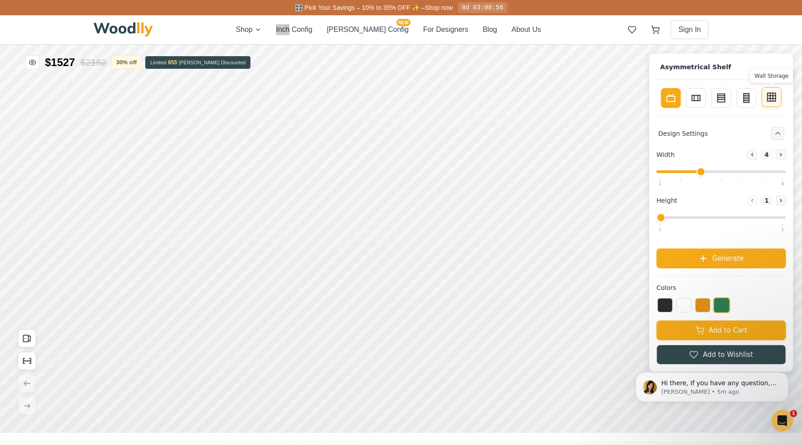
click at [774, 98] on icon at bounding box center [772, 98] width 8 height 0
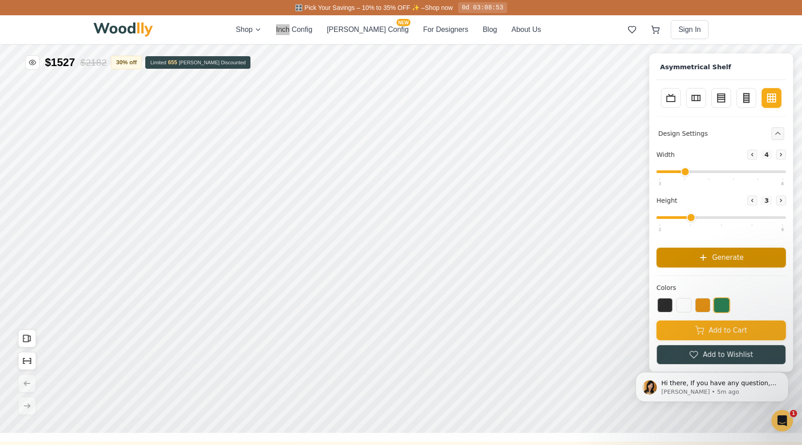
click at [745, 255] on button "Generate" at bounding box center [722, 258] width 130 height 20
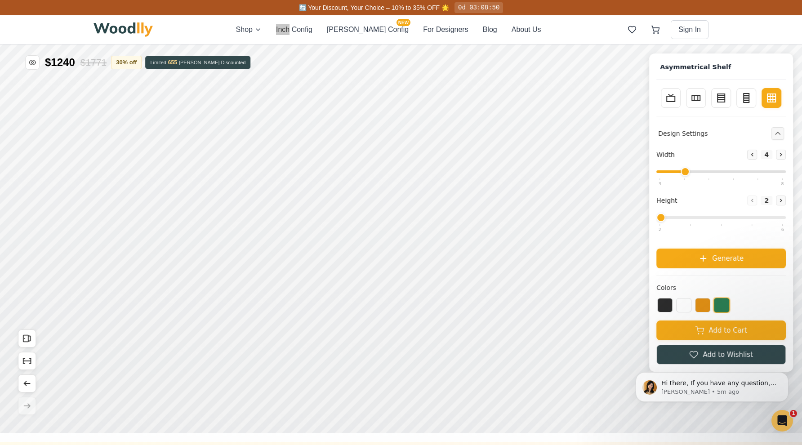
drag, startPoint x: 693, startPoint y: 217, endPoint x: 650, endPoint y: 217, distance: 42.3
type input "2"
click at [650, 217] on div "Asymmetrical Shelf TV Stand Sideboard Bookcase Tall Bookcase Wall Storage Desig…" at bounding box center [721, 213] width 144 height 318
click at [684, 258] on button "Generate" at bounding box center [722, 258] width 130 height 20
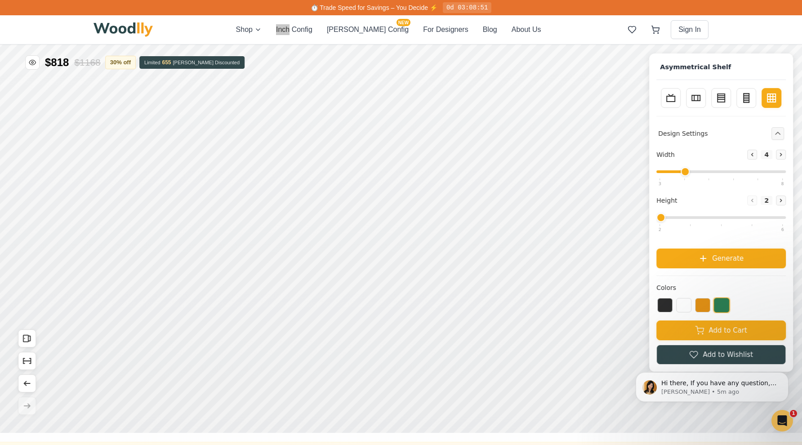
click at [753, 199] on div "Decrease 2 Increase" at bounding box center [766, 201] width 39 height 10
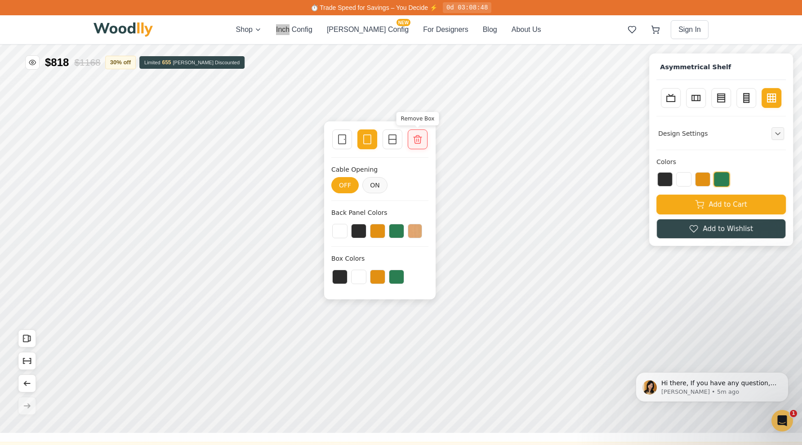
click at [416, 145] on div at bounding box center [417, 139] width 13 height 13
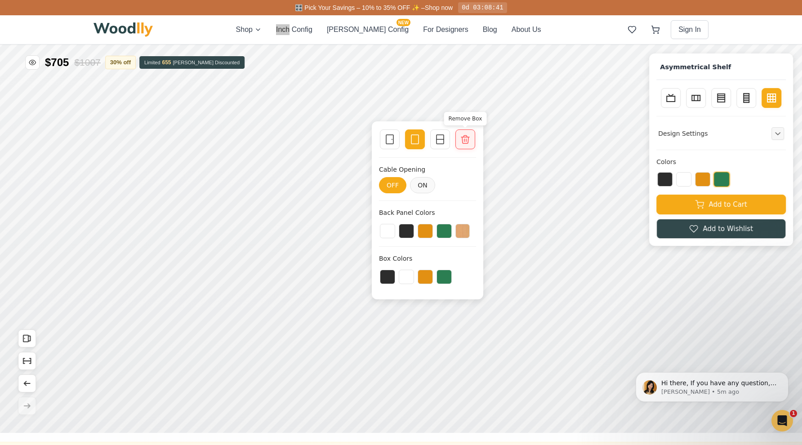
click at [466, 138] on icon at bounding box center [465, 139] width 11 height 11
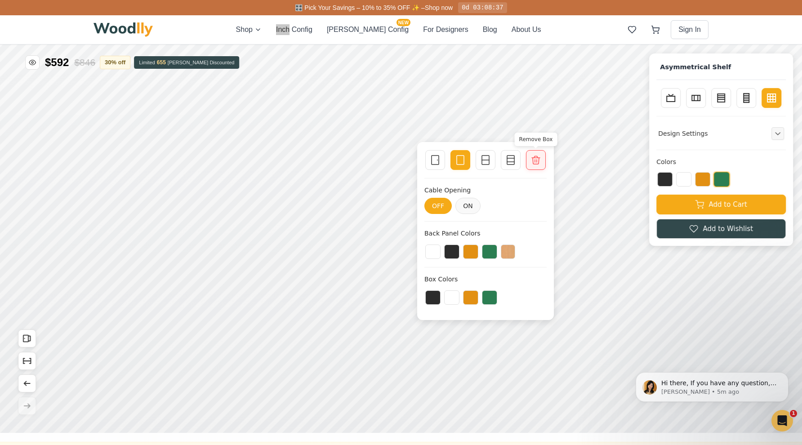
click at [537, 161] on icon at bounding box center [536, 160] width 11 height 11
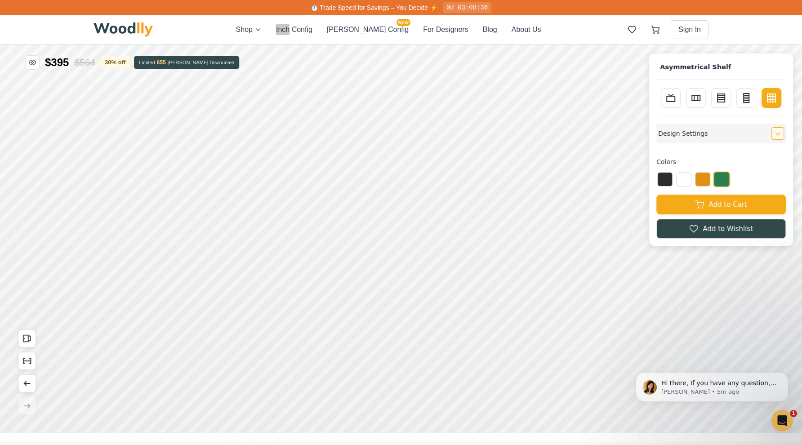
click at [773, 132] on button "Expand controls" at bounding box center [778, 133] width 13 height 13
click at [313, 30] on button "Inch Config" at bounding box center [294, 29] width 36 height 11
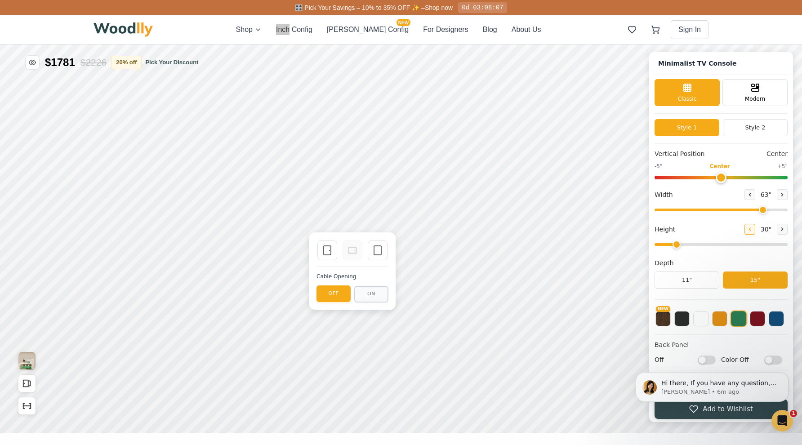
click at [745, 228] on button at bounding box center [750, 229] width 11 height 11
type input "1"
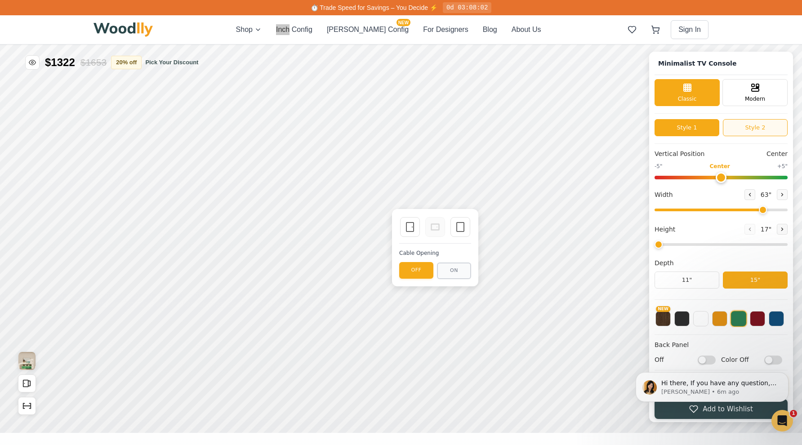
click at [763, 124] on button "Style 2" at bounding box center [755, 127] width 65 height 17
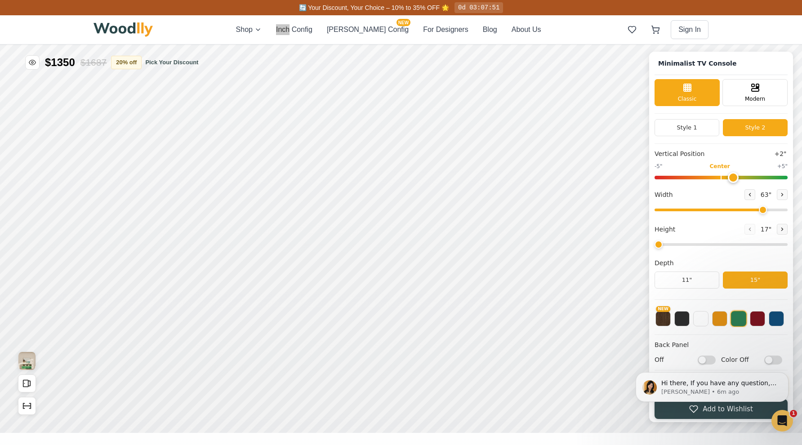
type input "0"
drag, startPoint x: 722, startPoint y: 178, endPoint x: 719, endPoint y: 182, distance: 5.2
click at [719, 179] on input "range" at bounding box center [721, 178] width 133 height 4
click at [747, 192] on icon at bounding box center [749, 194] width 5 height 5
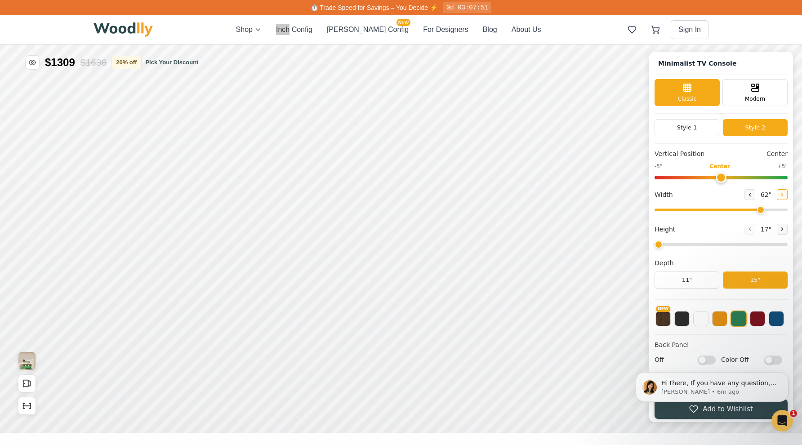
click at [784, 191] on button at bounding box center [782, 194] width 11 height 11
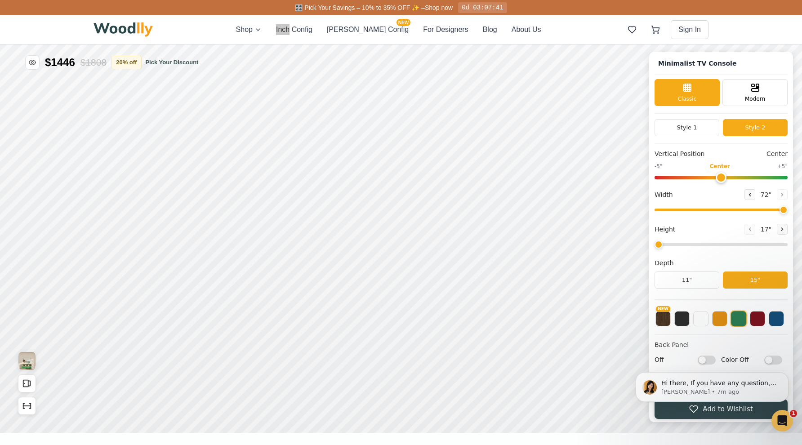
drag, startPoint x: 767, startPoint y: 212, endPoint x: 804, endPoint y: 210, distance: 36.9
click at [802, 45] on html "Minimalist TV Console Minimalist TV Console Classic Modern Style 1 Style 2 Vert…" at bounding box center [401, 45] width 802 height 0
click at [520, 226] on rect at bounding box center [517, 227] width 7 height 9
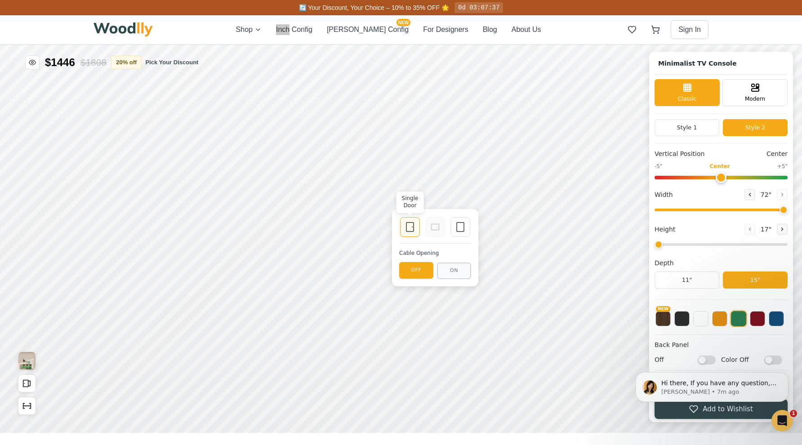
click at [407, 229] on icon at bounding box center [410, 227] width 11 height 11
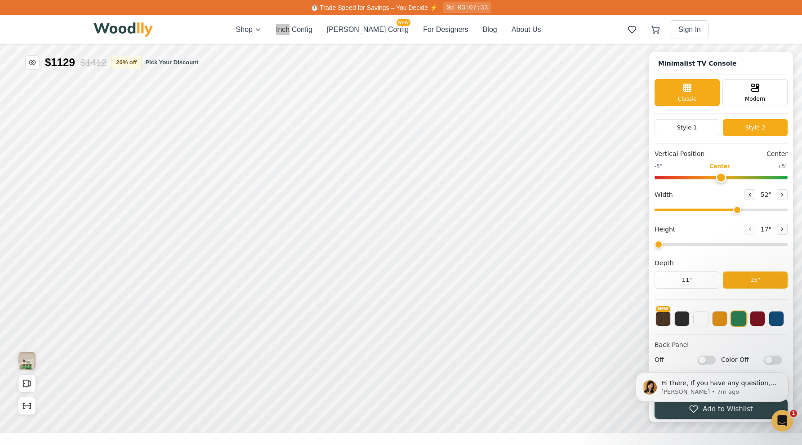
drag, startPoint x: 781, startPoint y: 210, endPoint x: 736, endPoint y: 214, distance: 45.1
type input "52"
click at [736, 214] on div "Width 52 "" at bounding box center [721, 202] width 133 height 26
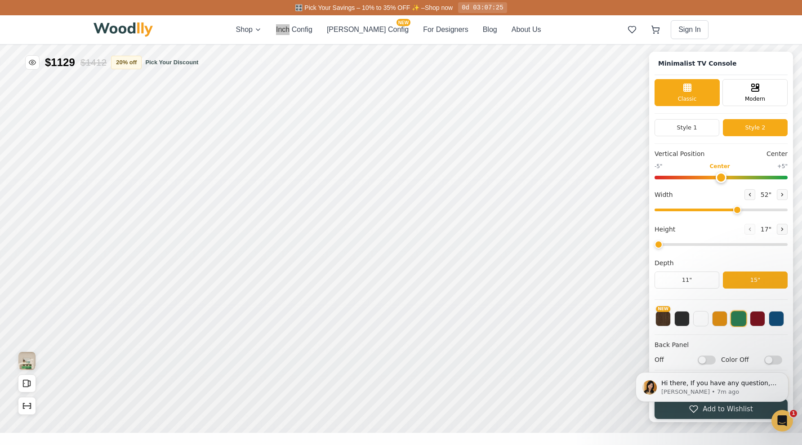
drag, startPoint x: 662, startPoint y: 246, endPoint x: 613, endPoint y: 239, distance: 49.0
click at [613, 45] on div "Minimalist TV Console Classic Modern Style 1 Style 2 Vertical Position Center -…" at bounding box center [401, 45] width 802 height 0
click at [222, 238] on div "12"" at bounding box center [220, 238] width 10 height 10
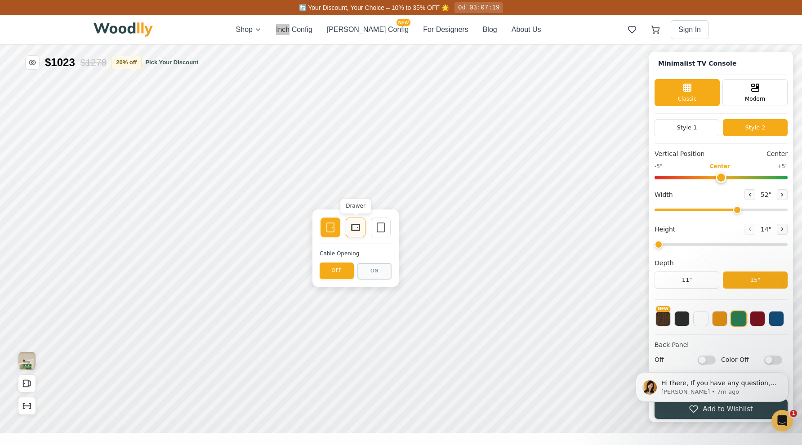
click at [355, 233] on icon at bounding box center [355, 227] width 11 height 11
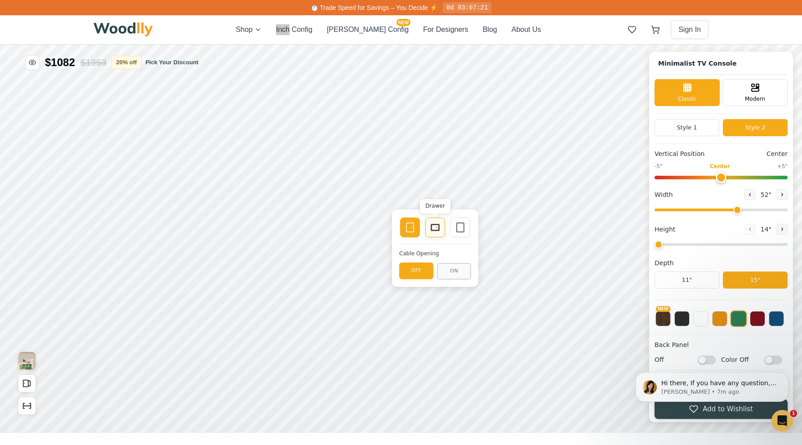
click at [433, 229] on icon at bounding box center [435, 227] width 11 height 11
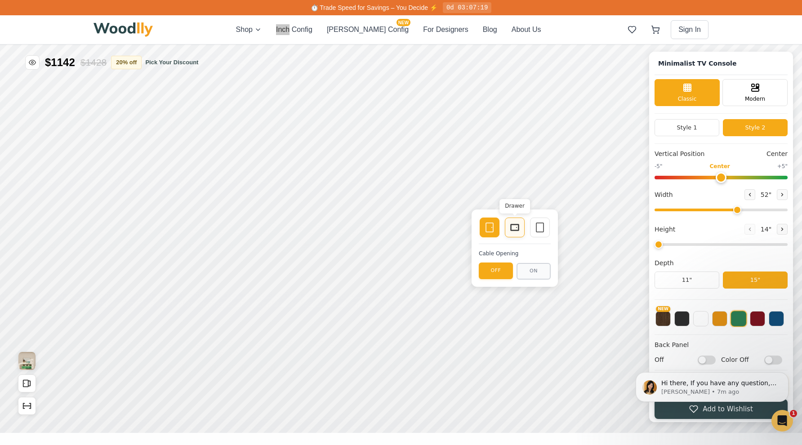
click at [511, 231] on rect at bounding box center [515, 227] width 8 height 6
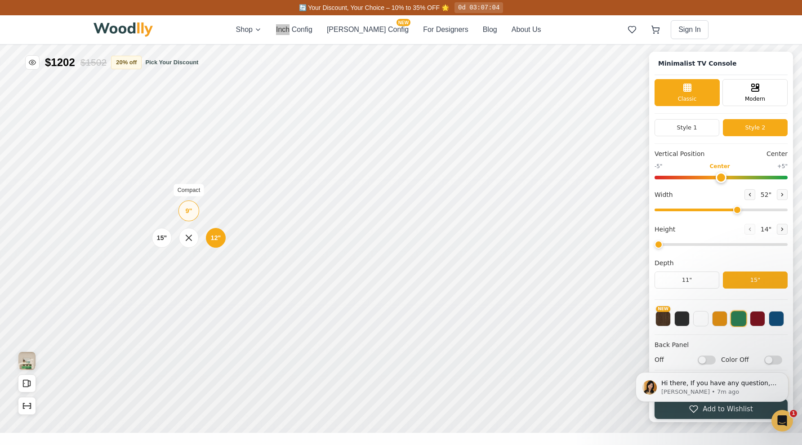
click at [187, 216] on div "9" Compact" at bounding box center [189, 211] width 21 height 21
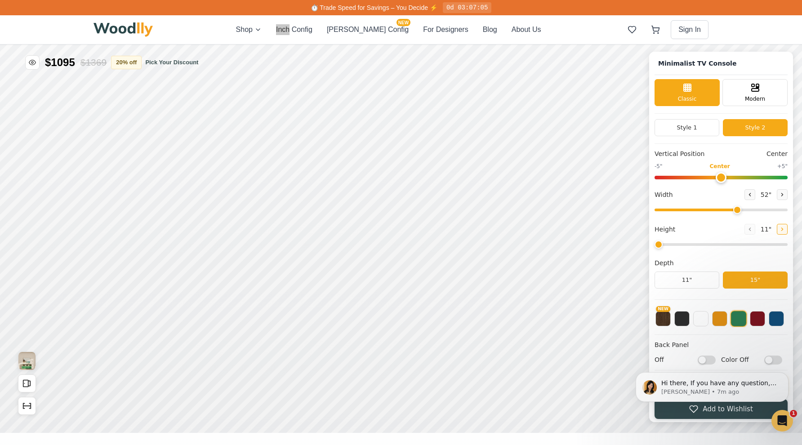
click at [782, 231] on icon at bounding box center [782, 229] width 5 height 5
click at [748, 231] on icon at bounding box center [749, 229] width 5 height 5
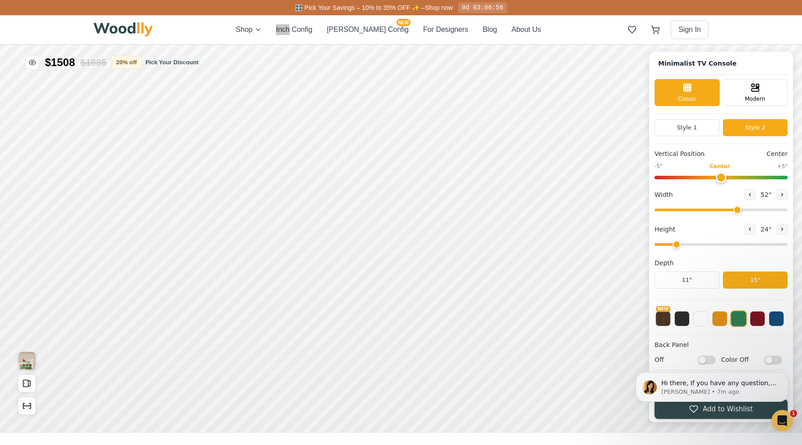
drag, startPoint x: 657, startPoint y: 245, endPoint x: 681, endPoint y: 246, distance: 24.3
click at [681, 246] on input "range" at bounding box center [721, 244] width 133 height 3
click at [200, 191] on div "9"" at bounding box center [201, 188] width 7 height 10
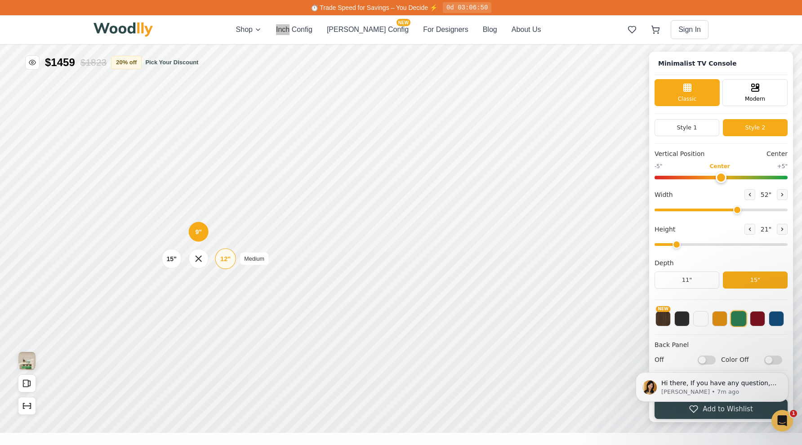
click at [229, 263] on div "12"" at bounding box center [225, 259] width 10 height 10
click at [201, 210] on icon at bounding box center [201, 207] width 11 height 11
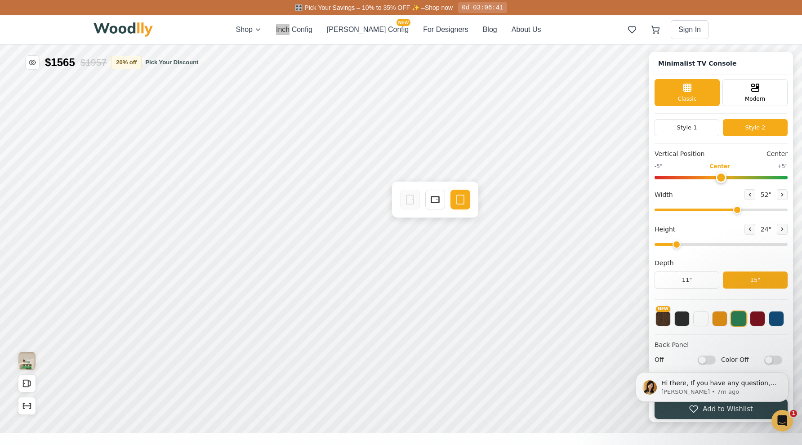
click at [763, 223] on div "Vertical Position Center -5" Center +5" Width 52 " Height 24 " Depth 11" 15"" at bounding box center [721, 224] width 133 height 151
click at [760, 223] on div "Vertical Position Center -5" Center +5" Width 52 " Height 24 " Depth 11" 15"" at bounding box center [721, 224] width 133 height 151
click at [751, 225] on button at bounding box center [750, 229] width 11 height 11
type input "1"
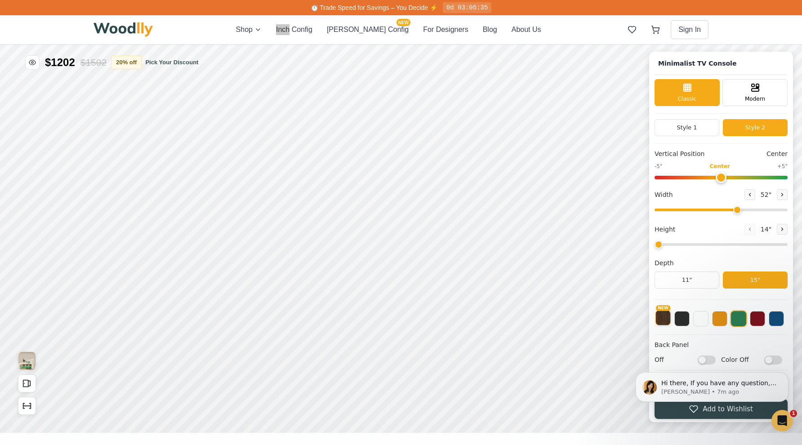
click at [666, 317] on button "NEW" at bounding box center [663, 317] width 15 height 15
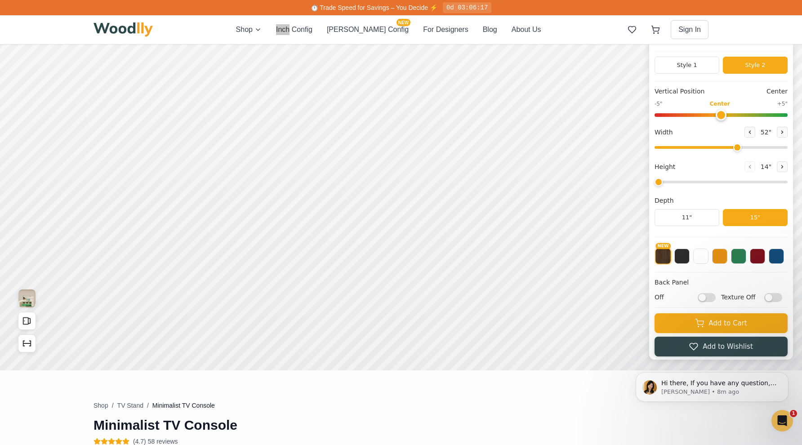
scroll to position [64, 0]
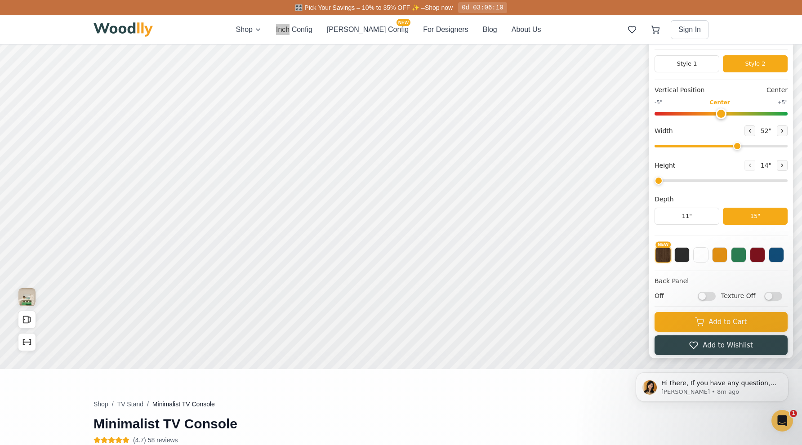
click at [711, 297] on input "Off" at bounding box center [707, 296] width 18 height 9
checkbox input "true"
click at [771, 295] on input "Texture Off" at bounding box center [774, 296] width 18 height 9
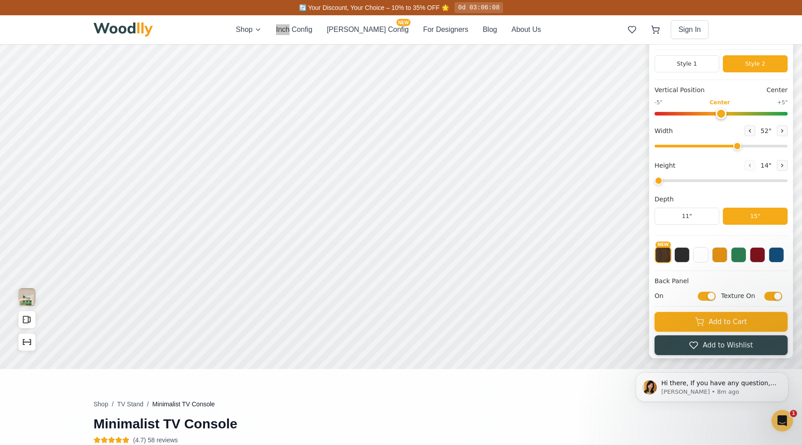
click at [774, 298] on input "Texture On" at bounding box center [774, 296] width 18 height 9
click at [774, 299] on input "Texture Off" at bounding box center [774, 296] width 18 height 9
checkbox input "true"
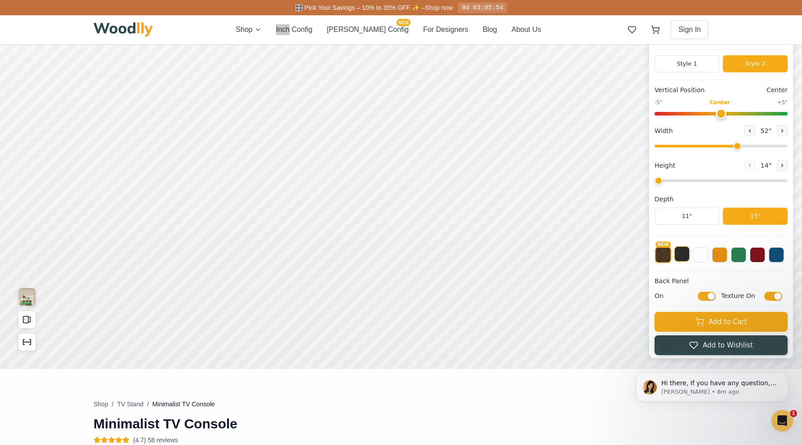
click at [683, 257] on button at bounding box center [682, 253] width 15 height 15
click at [701, 258] on button at bounding box center [700, 253] width 15 height 15
click at [721, 258] on button at bounding box center [719, 253] width 15 height 15
click at [738, 258] on button at bounding box center [738, 253] width 15 height 15
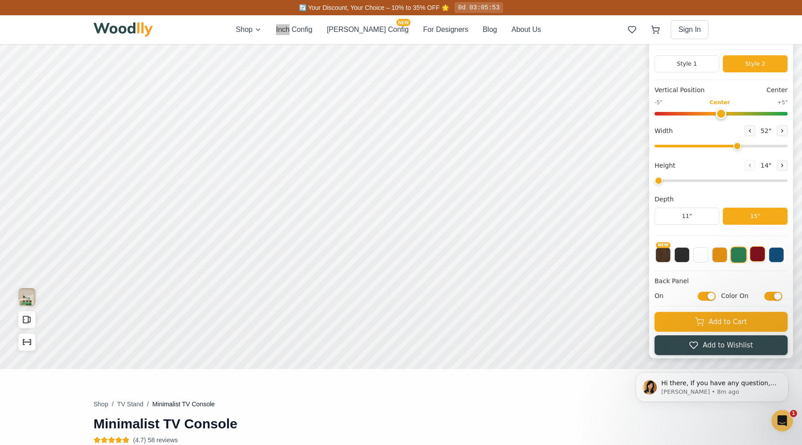
click at [753, 260] on button at bounding box center [757, 253] width 15 height 15
click at [773, 258] on button at bounding box center [776, 253] width 15 height 15
click at [663, 255] on button "NEW" at bounding box center [663, 253] width 15 height 15
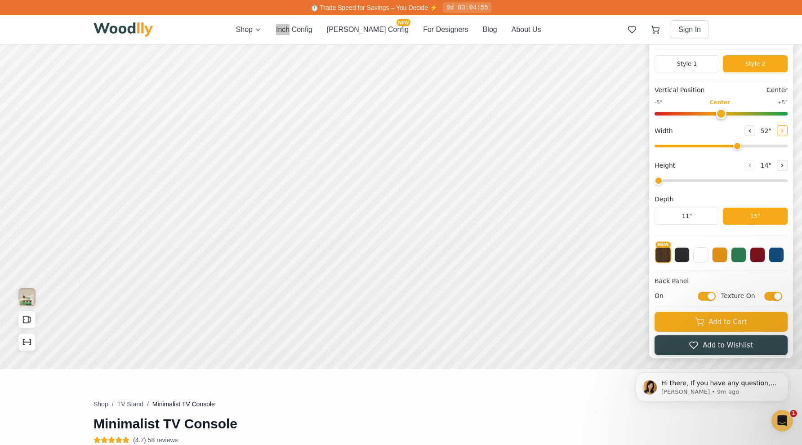
click at [781, 131] on icon at bounding box center [782, 130] width 5 height 5
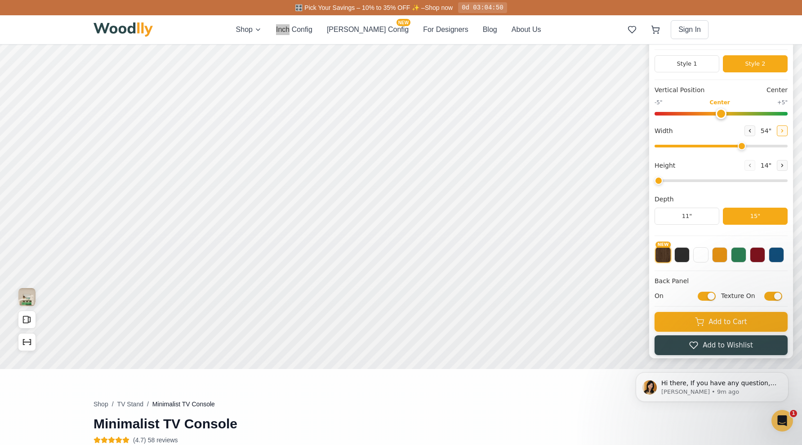
click at [781, 131] on icon at bounding box center [782, 130] width 5 height 5
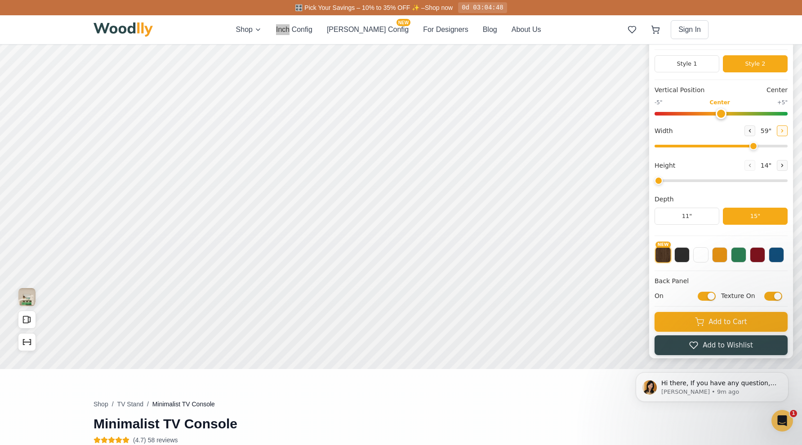
click at [781, 131] on icon at bounding box center [782, 130] width 5 height 5
drag, startPoint x: 761, startPoint y: 146, endPoint x: 794, endPoint y: 144, distance: 33.3
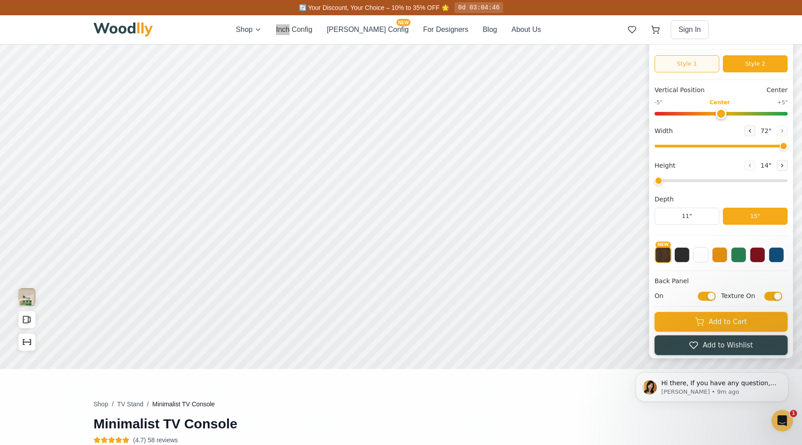
click at [712, 64] on button "Style 1" at bounding box center [687, 63] width 65 height 17
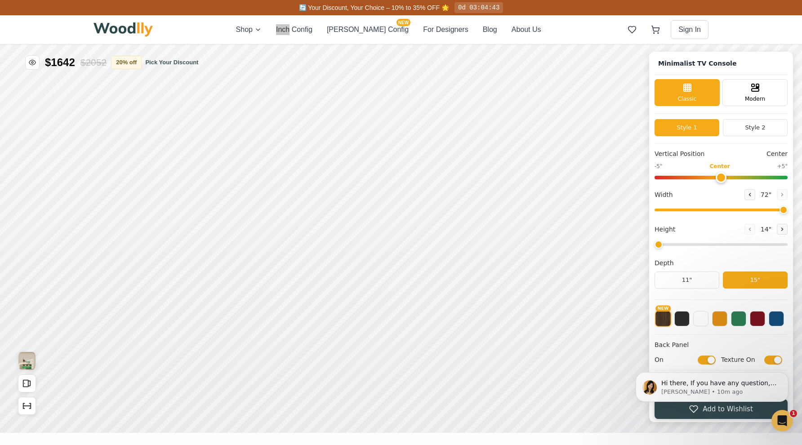
scroll to position [0, 0]
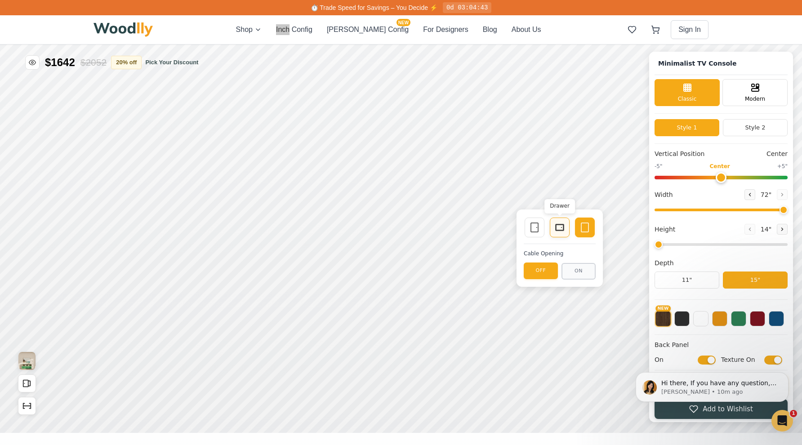
click at [564, 224] on icon at bounding box center [560, 227] width 11 height 11
click at [761, 194] on span "72 "" at bounding box center [766, 194] width 14 height 9
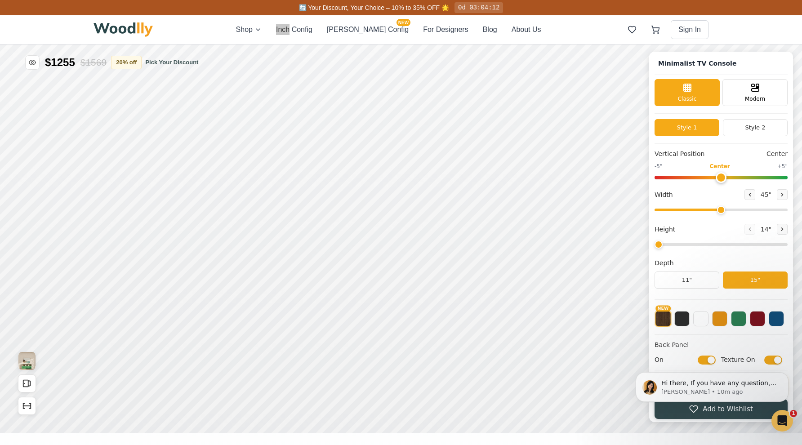
drag, startPoint x: 781, startPoint y: 209, endPoint x: 720, endPoint y: 208, distance: 61.2
click at [720, 209] on input "range" at bounding box center [721, 210] width 133 height 3
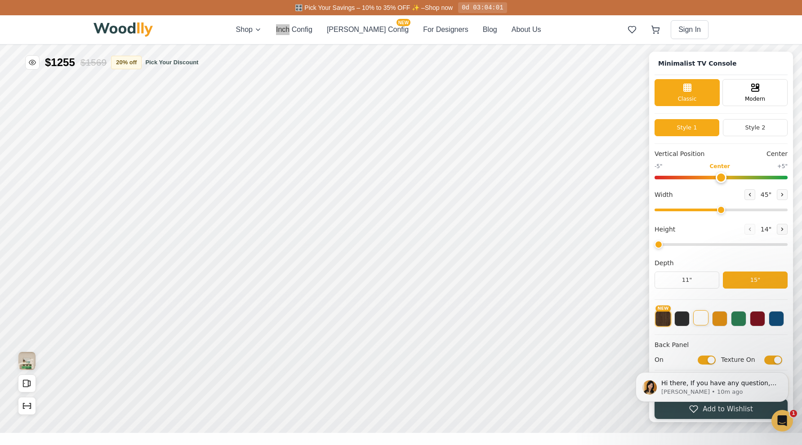
click at [707, 324] on button at bounding box center [700, 317] width 15 height 15
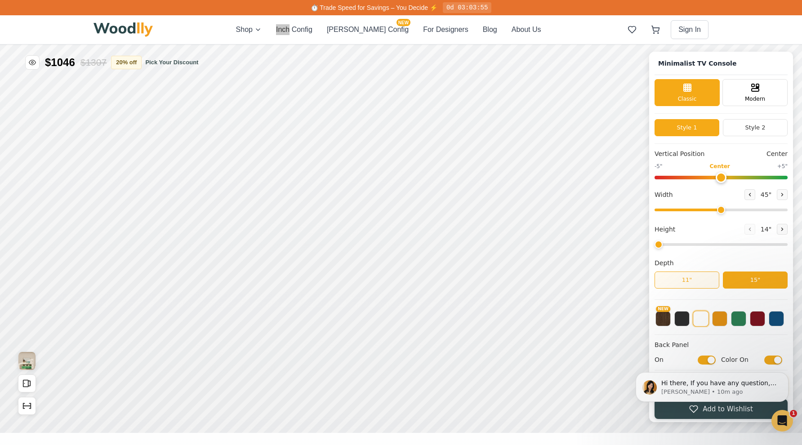
click at [677, 278] on button "11"" at bounding box center [687, 280] width 65 height 17
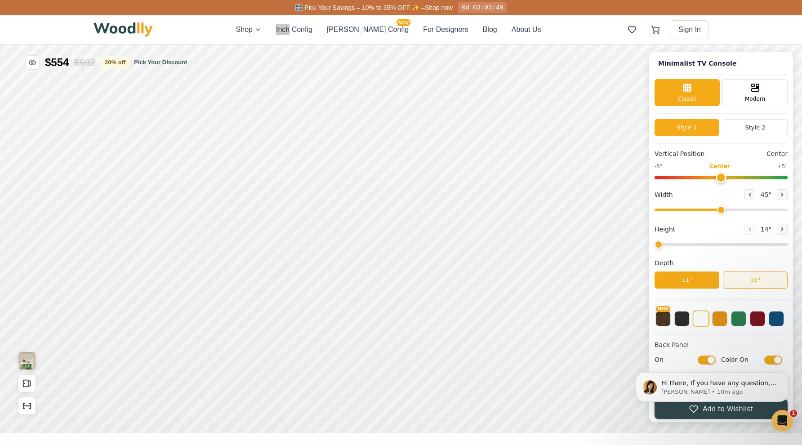
click at [743, 279] on button "15"" at bounding box center [755, 280] width 65 height 17
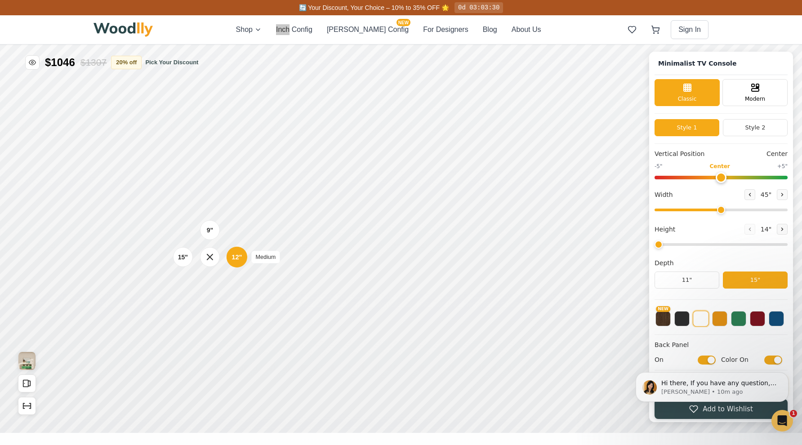
click at [241, 259] on div "12"" at bounding box center [237, 257] width 10 height 10
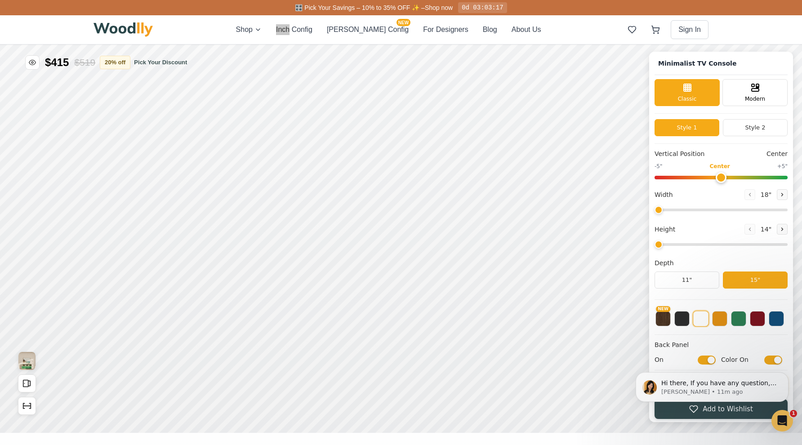
drag, startPoint x: 721, startPoint y: 208, endPoint x: 658, endPoint y: 215, distance: 63.3
type input "18"
click at [658, 215] on div "Width 18 "" at bounding box center [721, 202] width 133 height 26
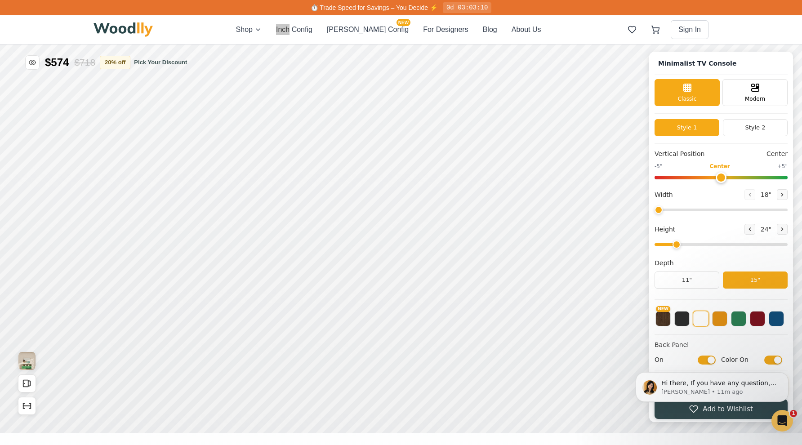
type input "1"
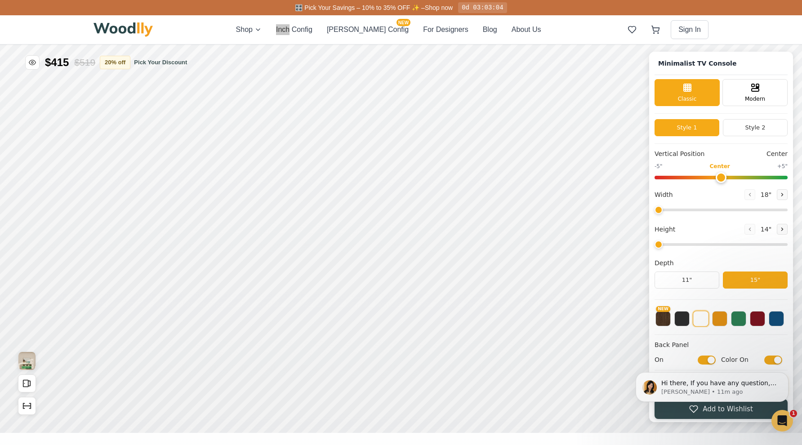
click at [660, 244] on input "range" at bounding box center [721, 244] width 133 height 3
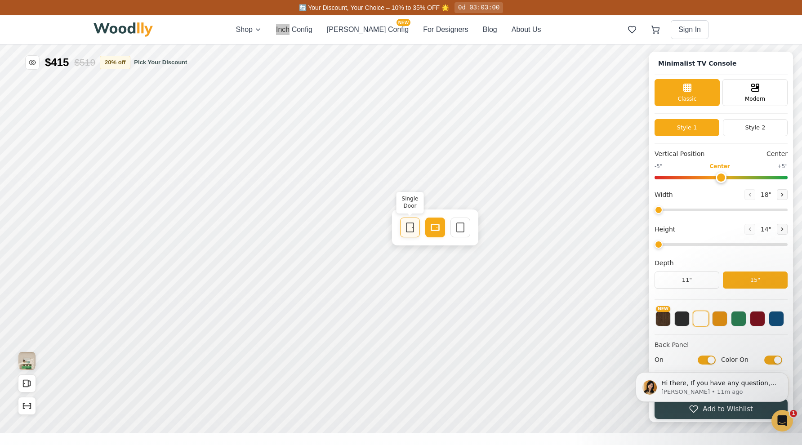
click at [412, 230] on icon at bounding box center [410, 227] width 11 height 11
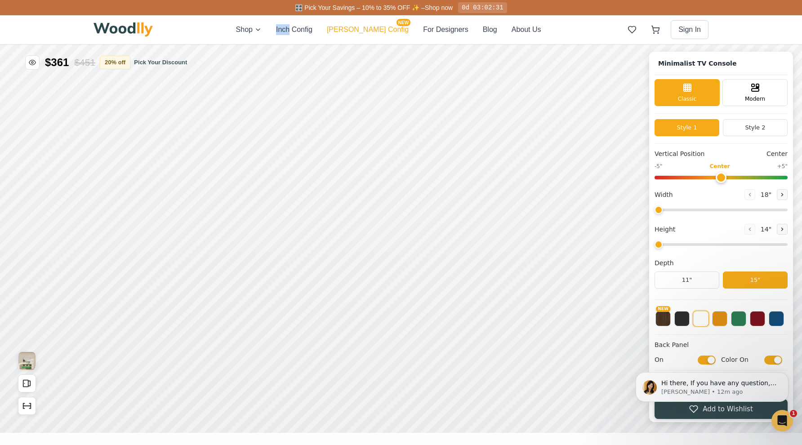
click at [374, 31] on button "[PERSON_NAME] Config NEW" at bounding box center [368, 29] width 82 height 11
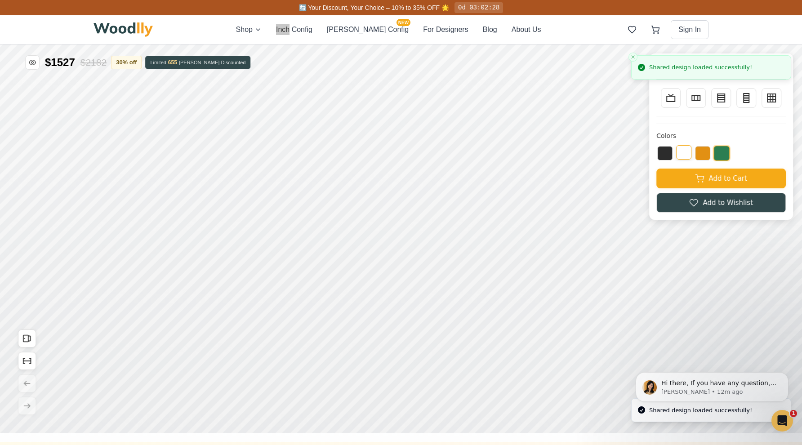
click at [685, 149] on button at bounding box center [683, 152] width 15 height 14
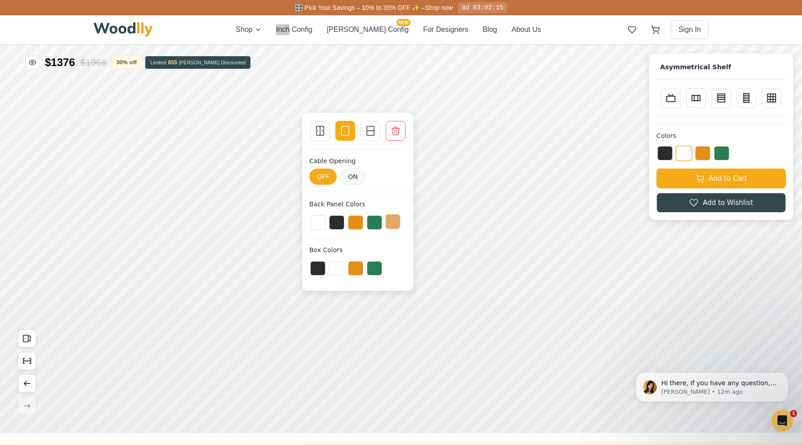
click at [396, 222] on button at bounding box center [393, 222] width 14 height 14
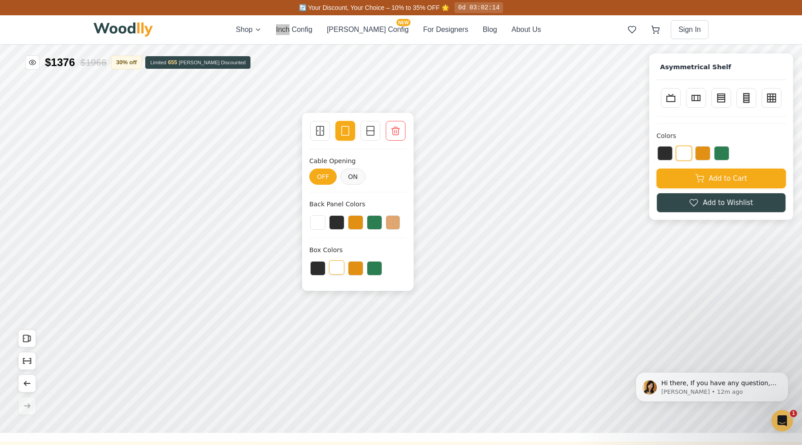
click at [340, 270] on button at bounding box center [336, 267] width 15 height 14
click at [355, 219] on button at bounding box center [355, 222] width 15 height 14
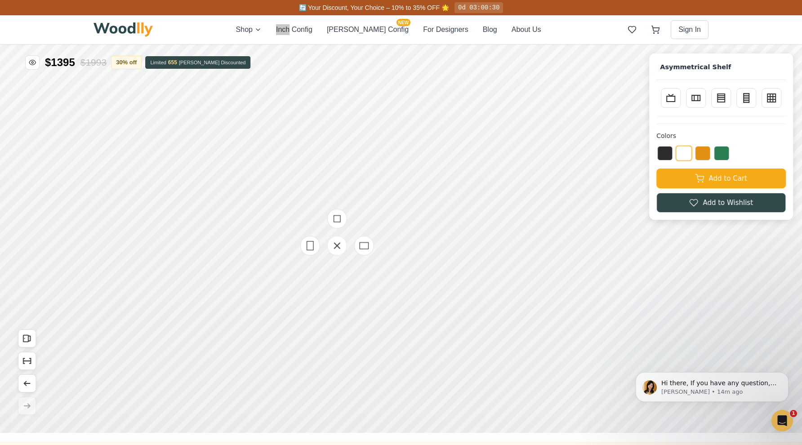
click at [334, 276] on div at bounding box center [337, 246] width 90 height 90
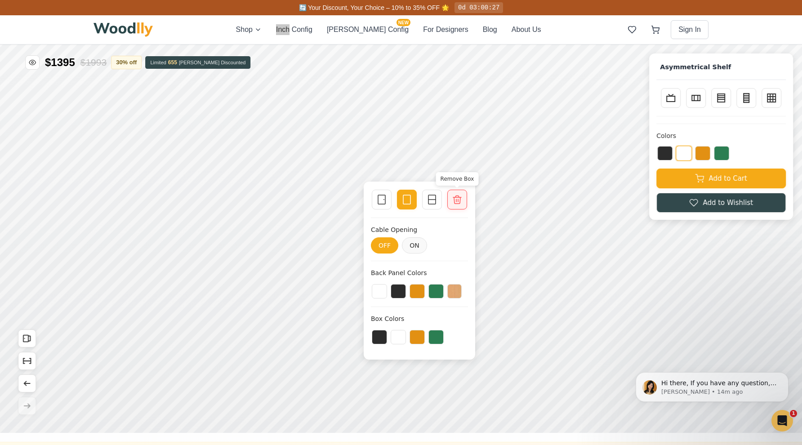
click at [458, 195] on icon at bounding box center [457, 199] width 11 height 11
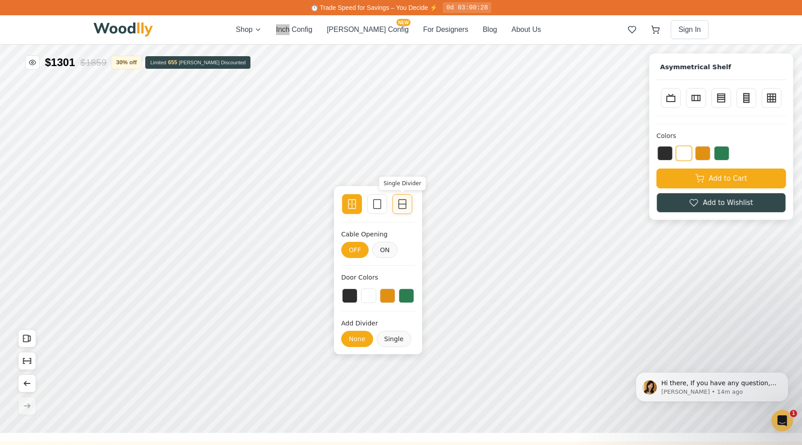
click at [405, 200] on rect at bounding box center [402, 204] width 7 height 9
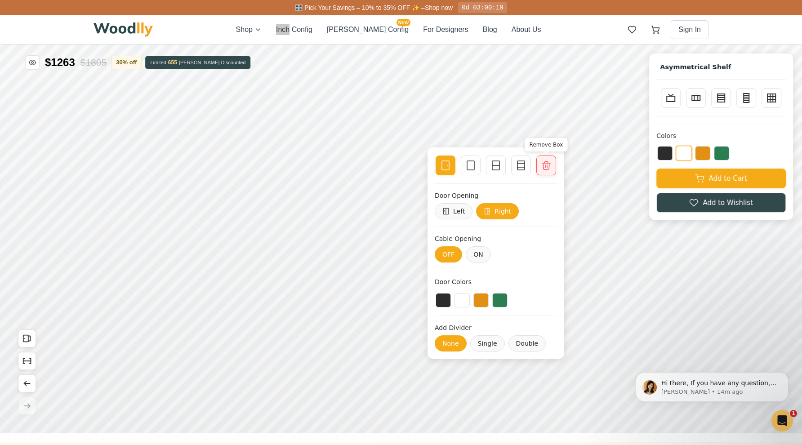
click at [550, 164] on icon at bounding box center [546, 165] width 11 height 11
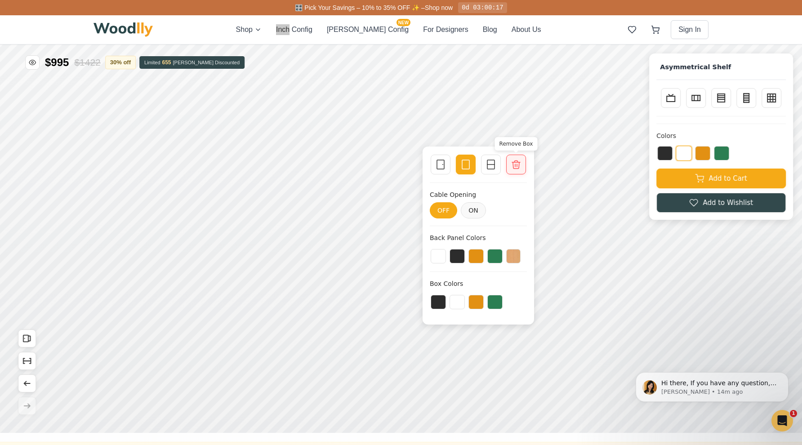
click at [514, 168] on icon at bounding box center [516, 164] width 11 height 11
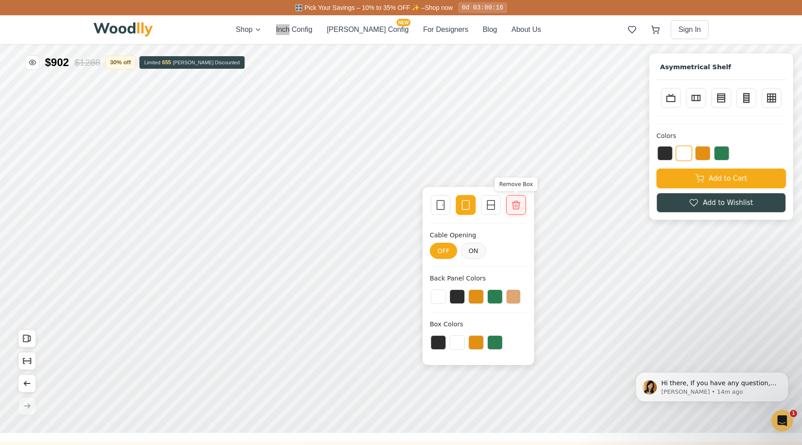
click at [521, 206] on icon at bounding box center [516, 205] width 11 height 11
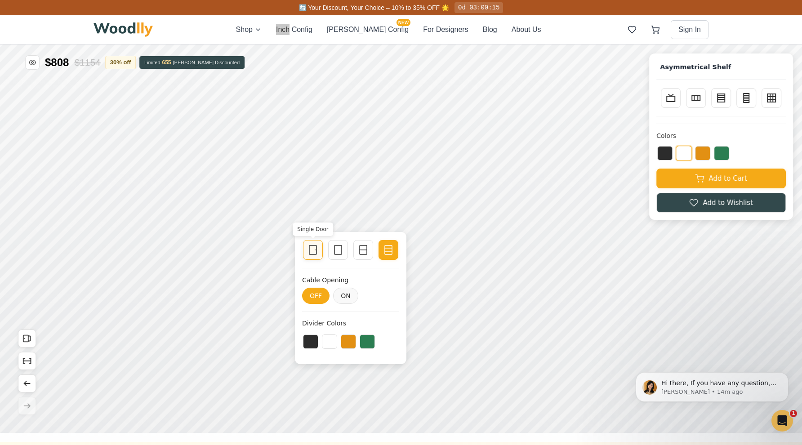
click at [312, 251] on icon at bounding box center [313, 250] width 11 height 11
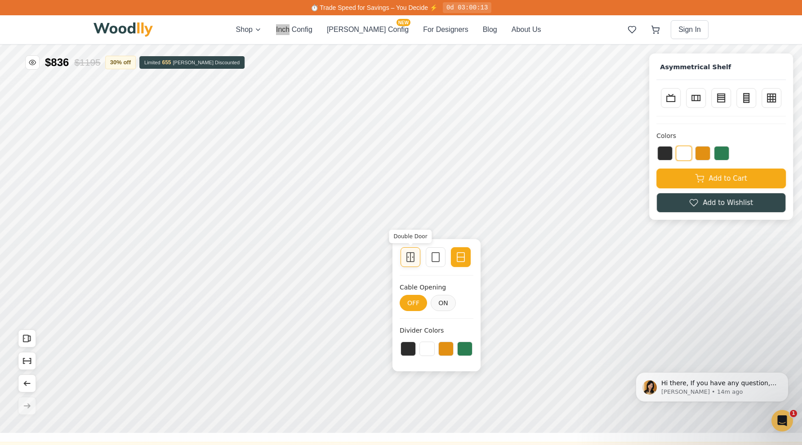
click at [411, 264] on div "Double Door" at bounding box center [411, 257] width 20 height 20
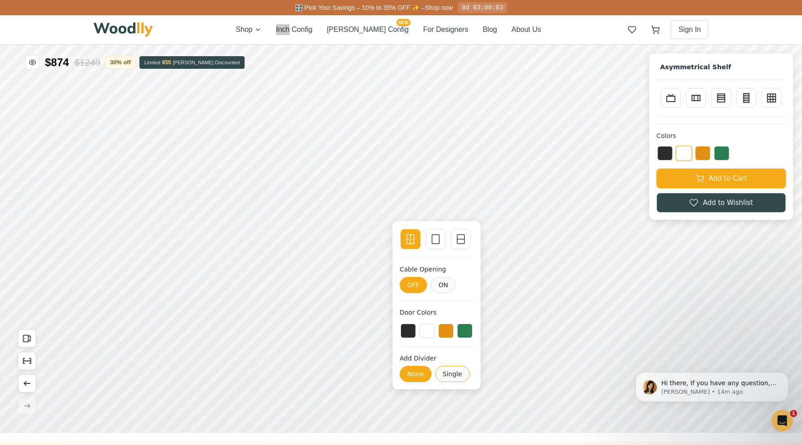
click at [452, 376] on button "Single" at bounding box center [452, 374] width 35 height 16
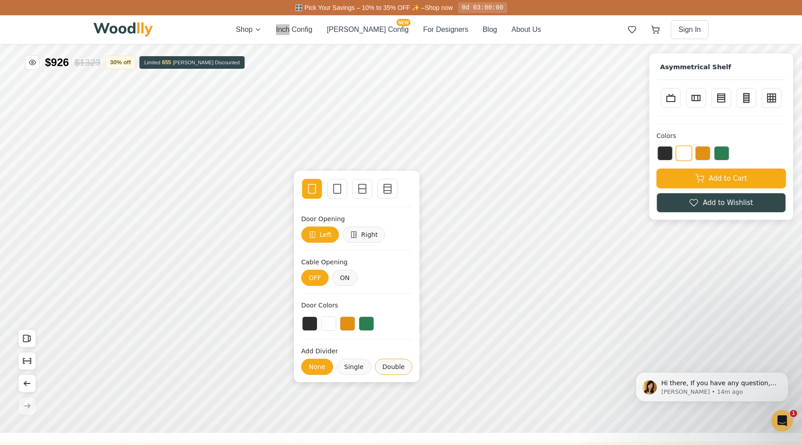
click at [388, 375] on button "Double" at bounding box center [394, 367] width 38 height 16
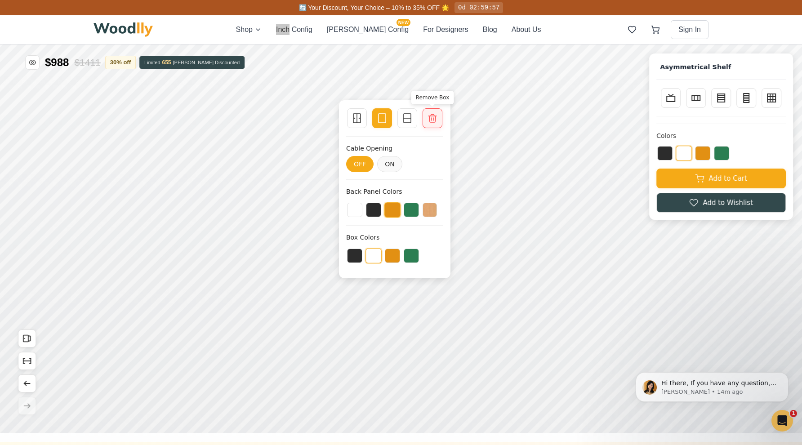
click at [430, 121] on icon at bounding box center [433, 119] width 8 height 8
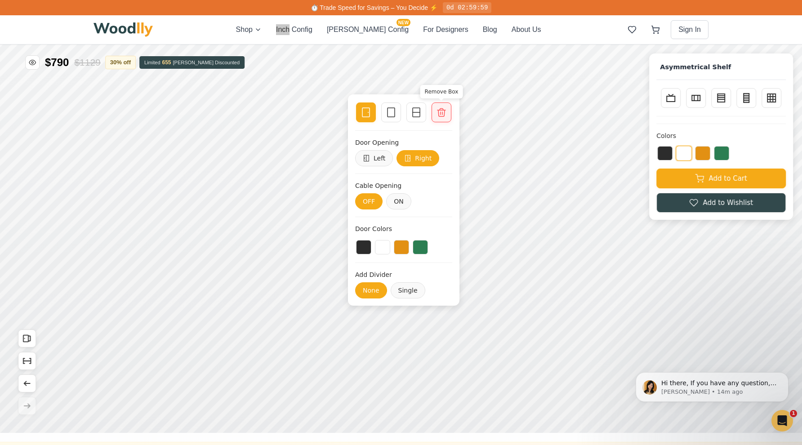
click at [443, 113] on icon at bounding box center [441, 112] width 11 height 11
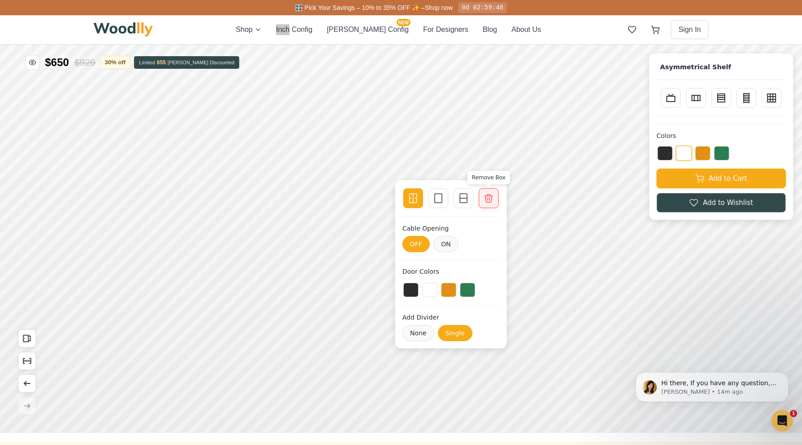
click at [489, 200] on icon at bounding box center [488, 198] width 11 height 11
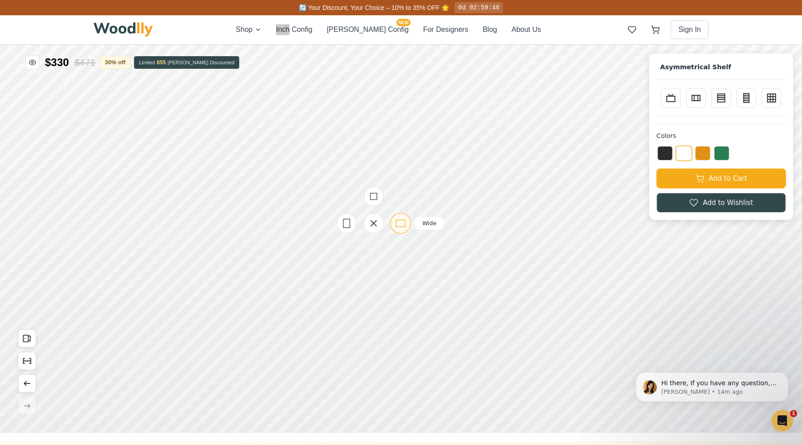
click at [405, 223] on rect at bounding box center [400, 223] width 9 height 7
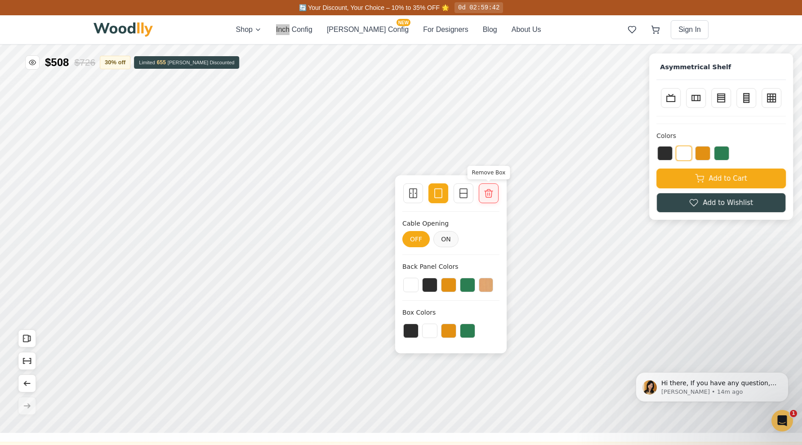
click at [487, 191] on icon at bounding box center [489, 193] width 8 height 8
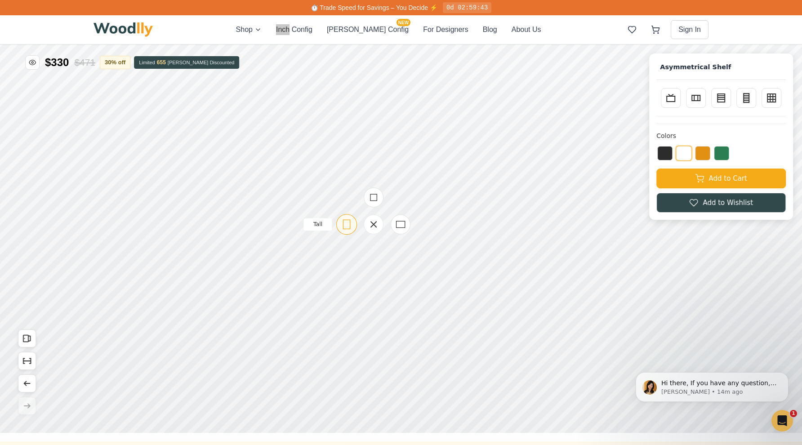
click at [349, 229] on rect at bounding box center [347, 224] width 7 height 9
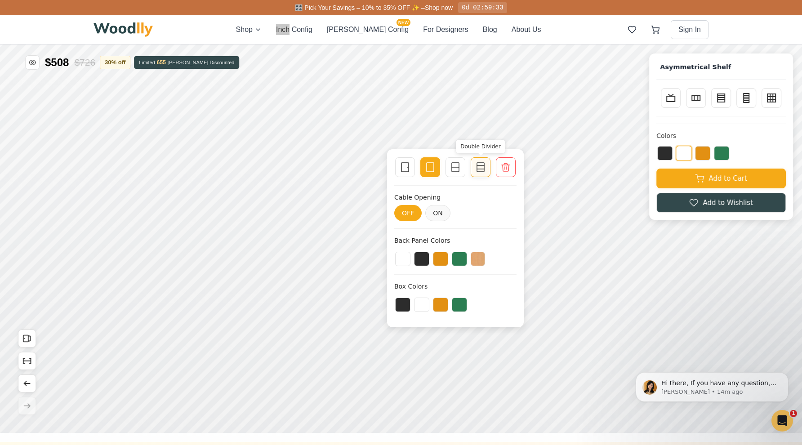
click at [476, 170] on icon at bounding box center [480, 167] width 11 height 11
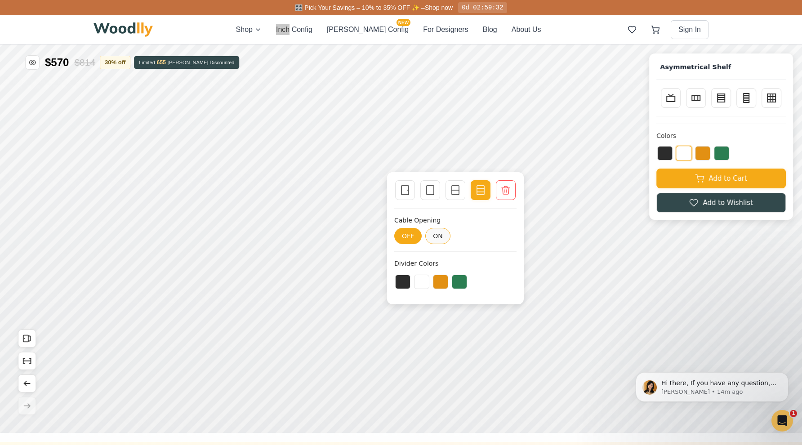
click at [440, 238] on button "ON" at bounding box center [437, 236] width 25 height 16
click at [405, 201] on div "Single Door Empty Space Single Divider Double Divider Remove Box Cable Opening …" at bounding box center [455, 238] width 137 height 132
click at [405, 199] on div "Single Door" at bounding box center [405, 190] width 20 height 20
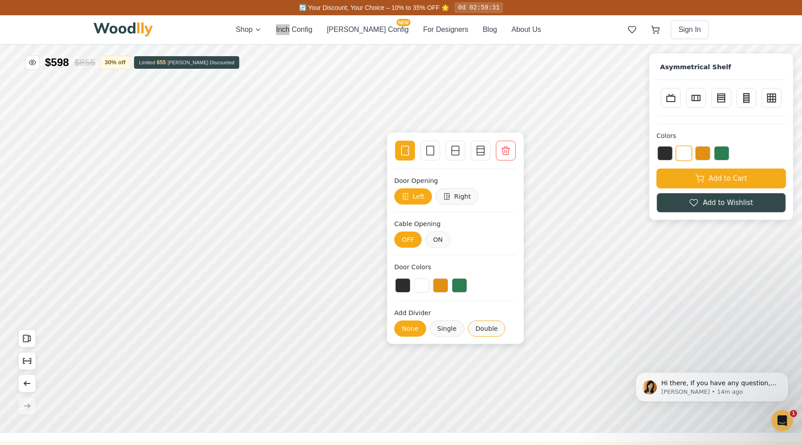
click at [491, 328] on button "Double" at bounding box center [487, 329] width 38 height 16
click at [460, 195] on button "Right" at bounding box center [457, 196] width 43 height 16
click at [439, 243] on button "ON" at bounding box center [437, 240] width 25 height 16
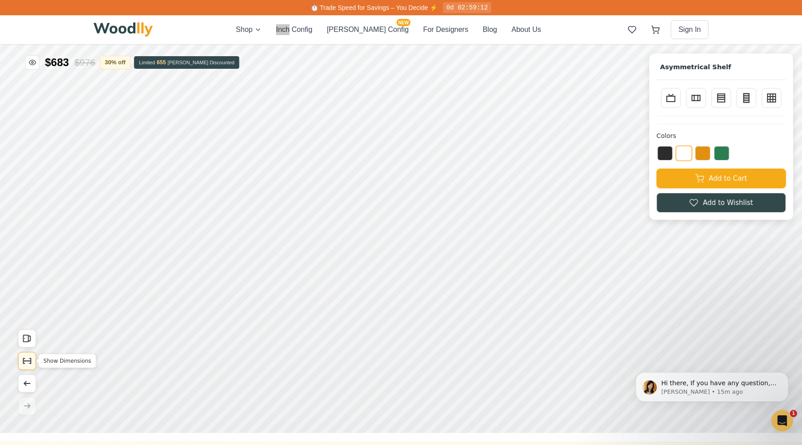
click at [26, 366] on button "Show Dimensions" at bounding box center [27, 361] width 18 height 18
click at [745, 98] on line at bounding box center [746, 98] width 5 height 0
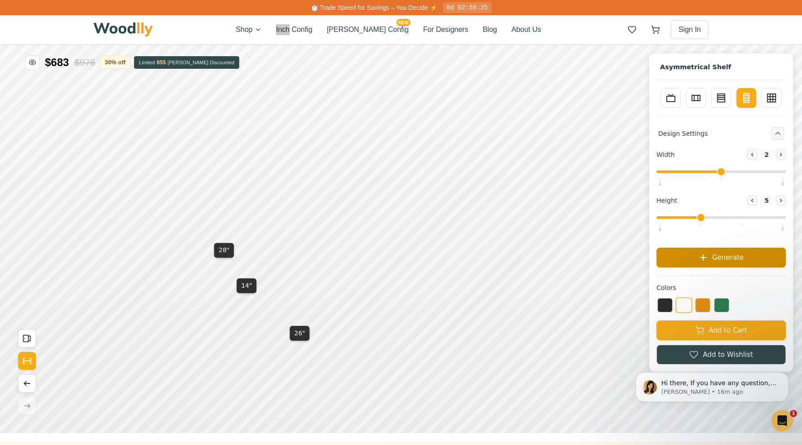
click at [718, 258] on span "Generate" at bounding box center [727, 257] width 31 height 10
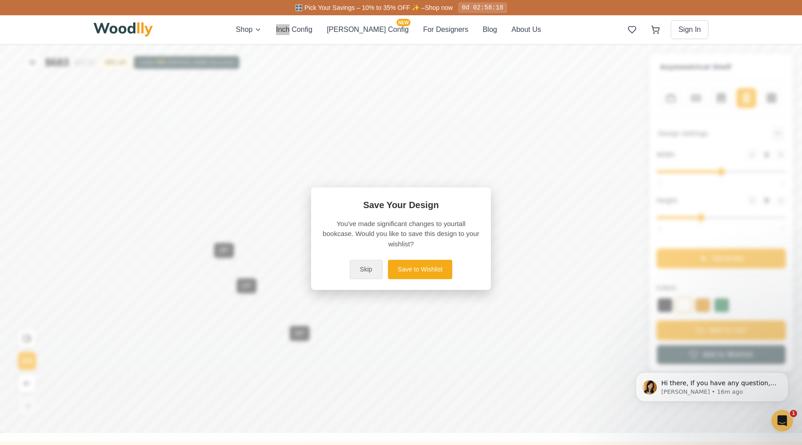
click at [362, 273] on button "Skip" at bounding box center [366, 269] width 33 height 19
